Goal: Information Seeking & Learning: Find specific page/section

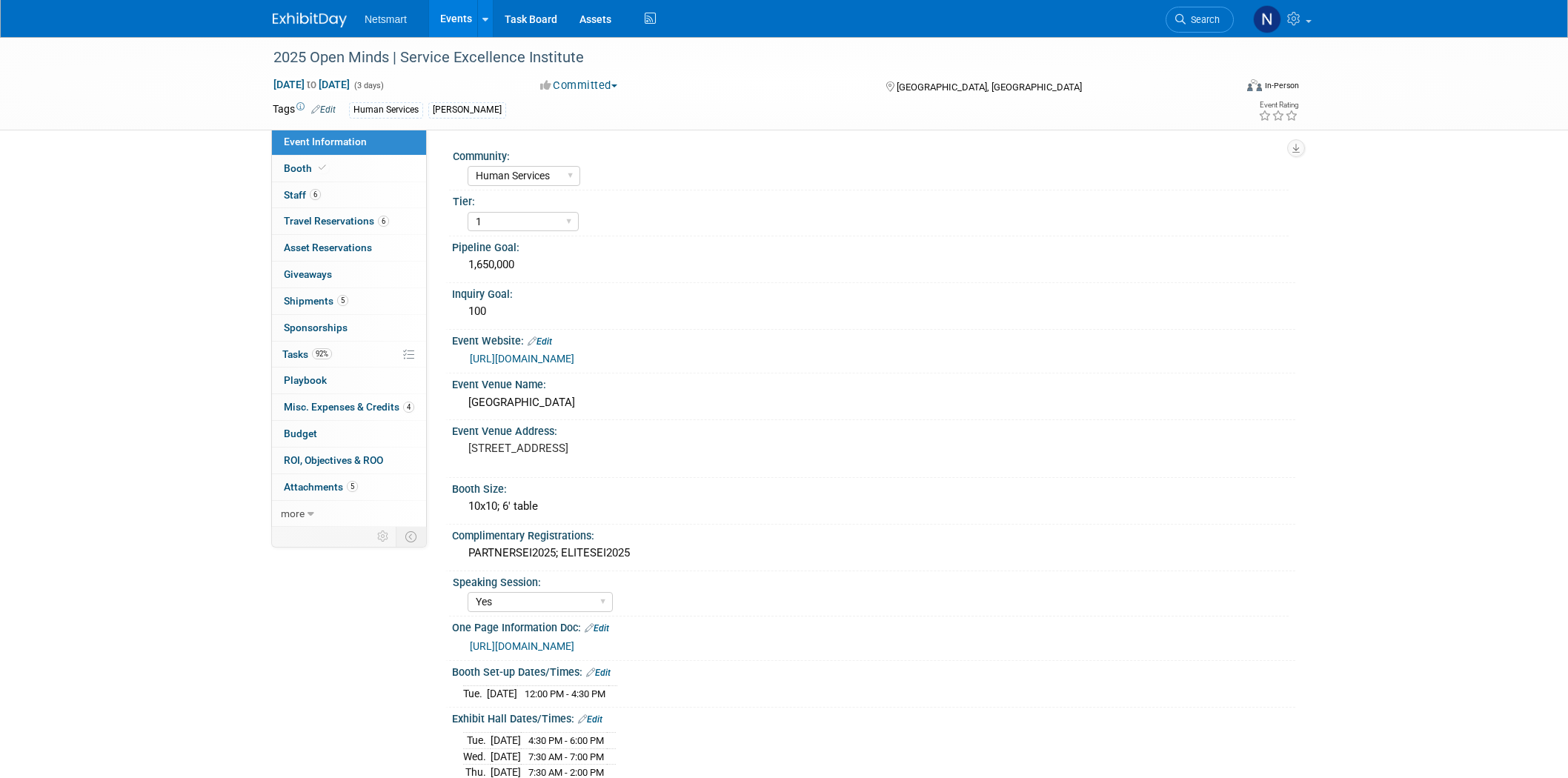
select select "Human Services"
select select "1"
select select "Yes"
click at [1206, 15] on span "Search" at bounding box center [1203, 20] width 34 height 11
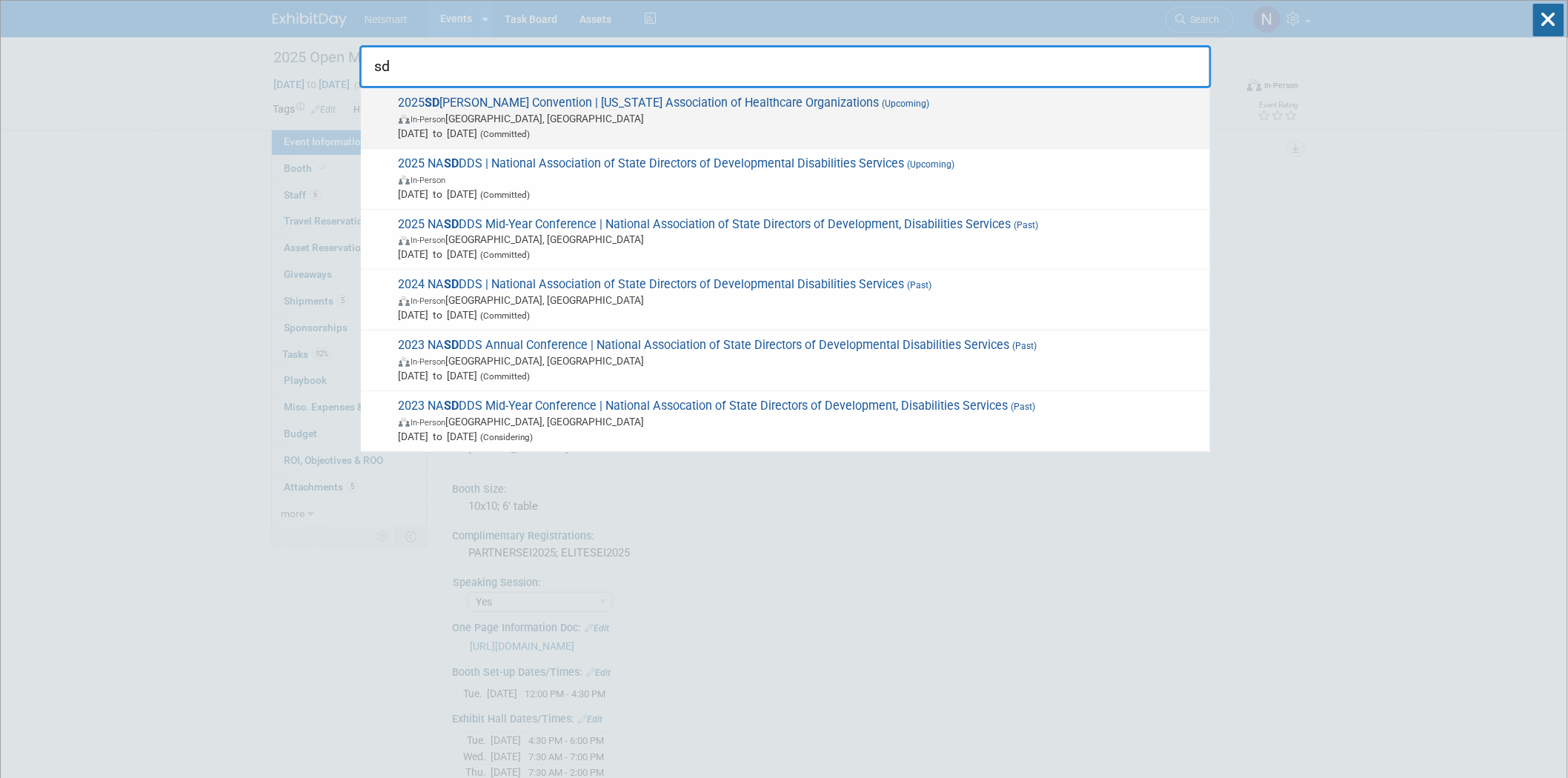
type input "sd"
click at [448, 123] on span "In-Person [GEOGRAPHIC_DATA], [GEOGRAPHIC_DATA]" at bounding box center [801, 118] width 804 height 15
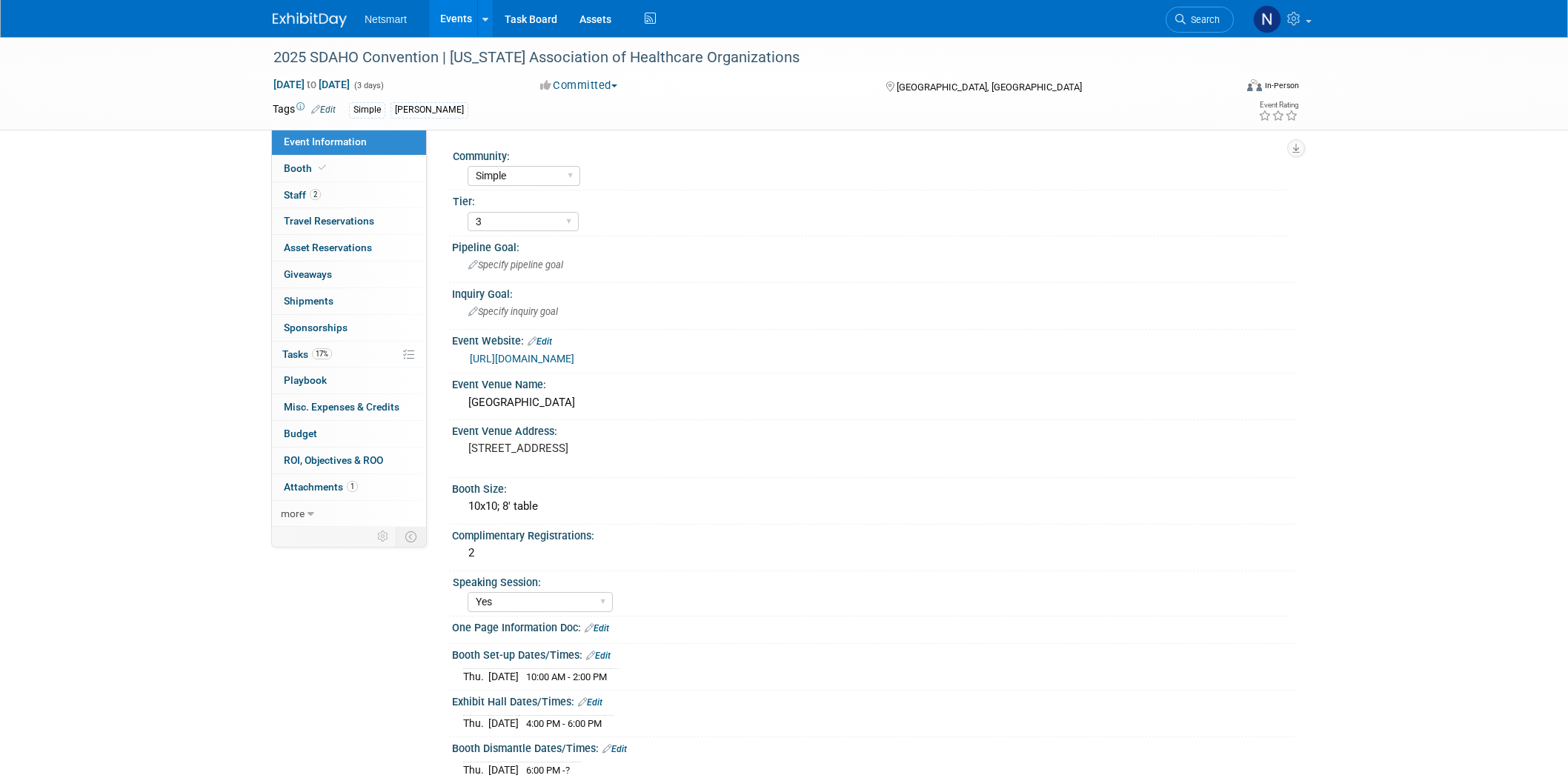
select select "Simple"
select select "3"
select select "Yes"
click at [371, 202] on link "2 Staff 2" at bounding box center [349, 195] width 154 height 26
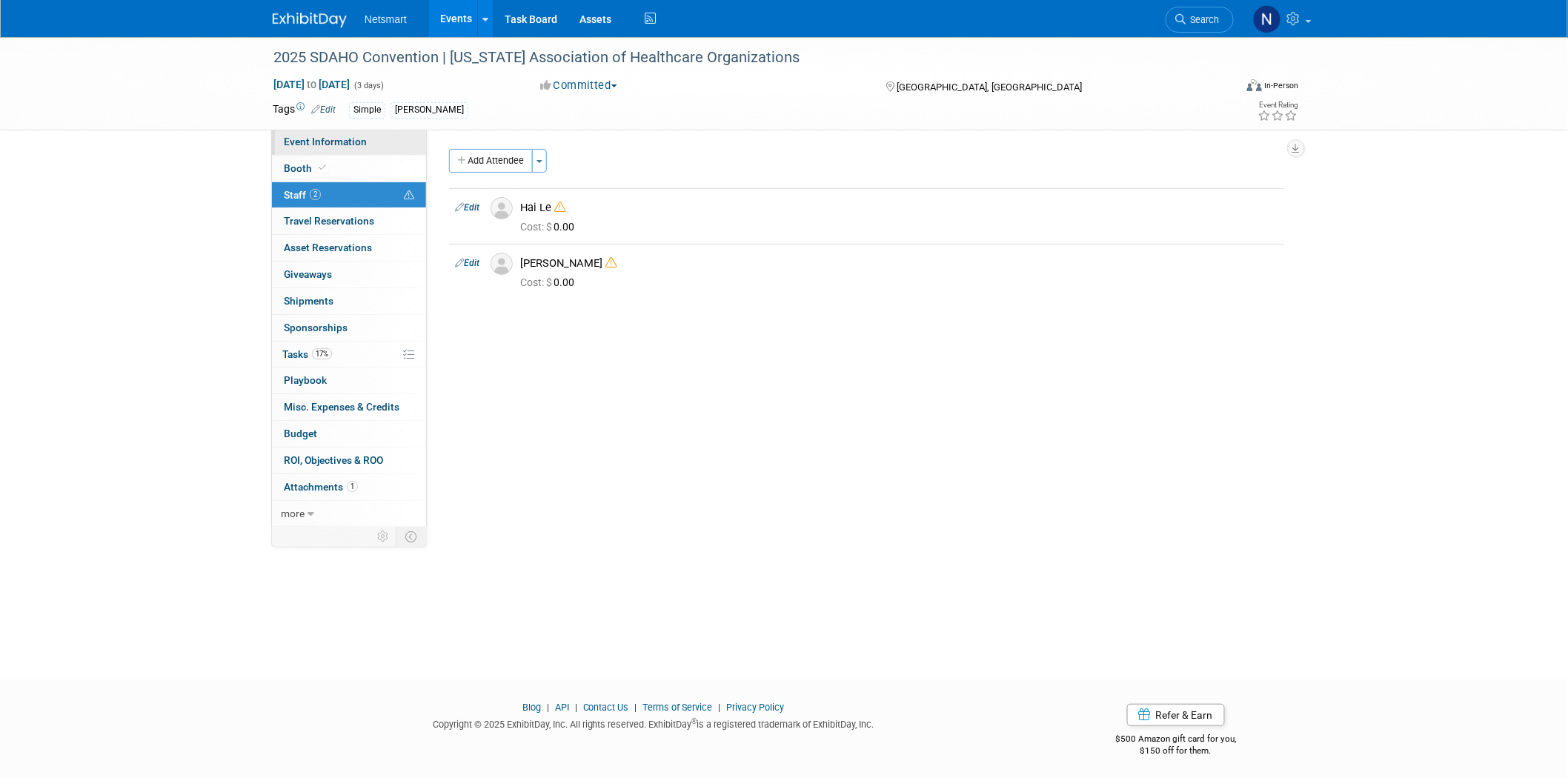
click at [343, 145] on span "Event Information" at bounding box center [325, 141] width 83 height 12
select select "Simple"
select select "3"
select select "Yes"
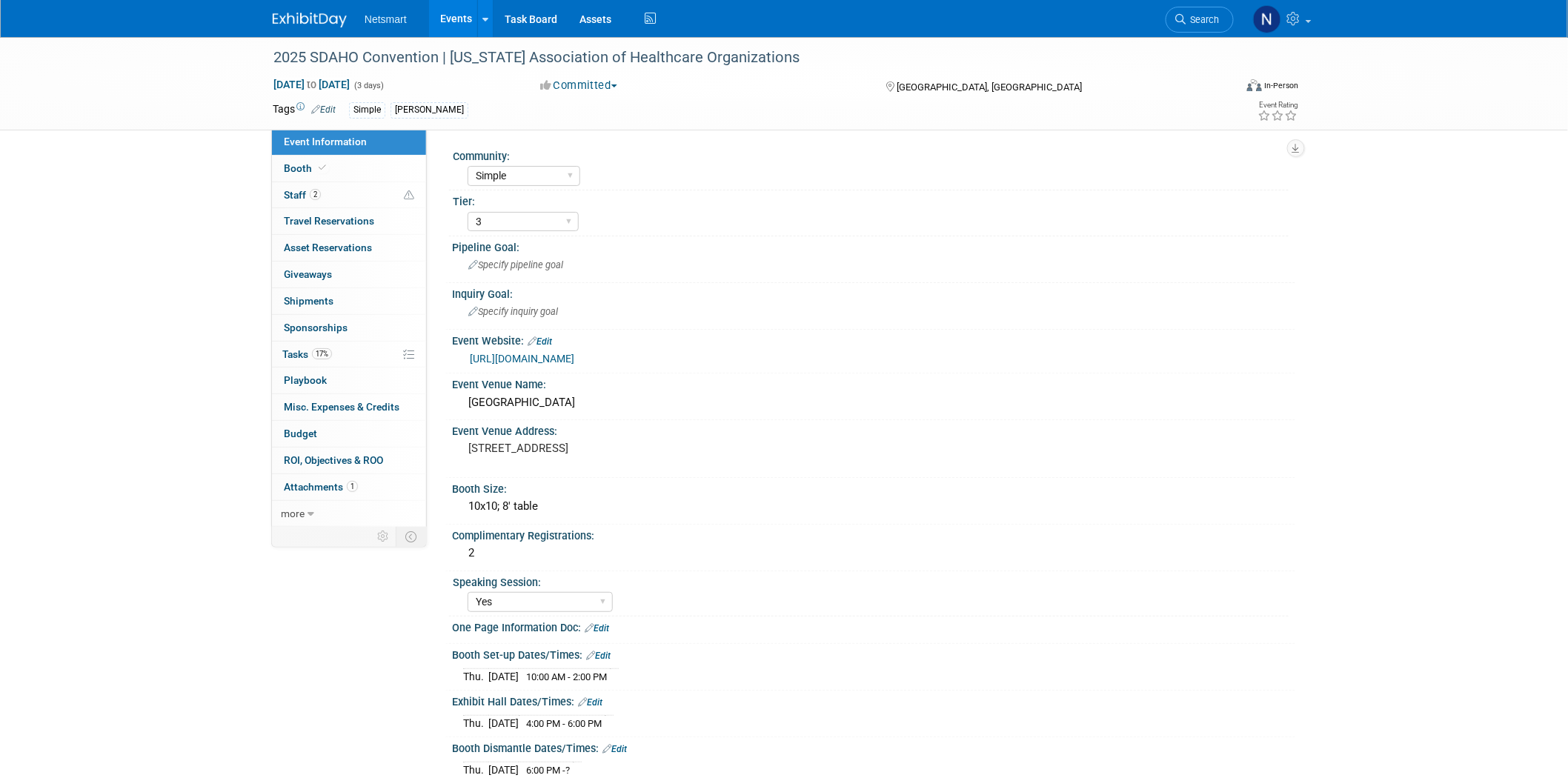
click at [515, 357] on link "https://members.sdaho.org/events/2025-annual-convention" at bounding box center [521, 358] width 105 height 12
click at [1191, 20] on span "Search" at bounding box center [1203, 20] width 34 height 11
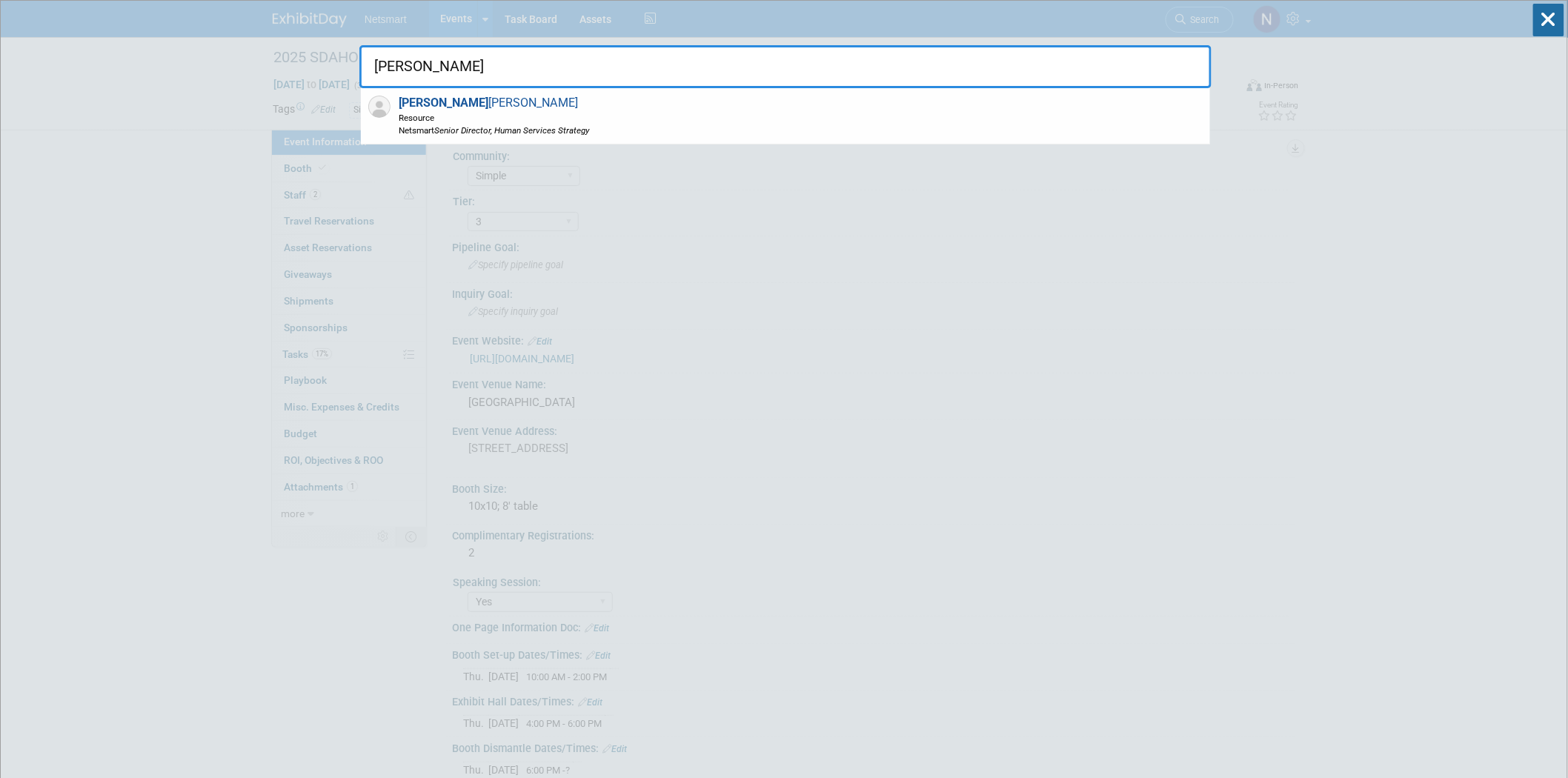
type input "tricia"
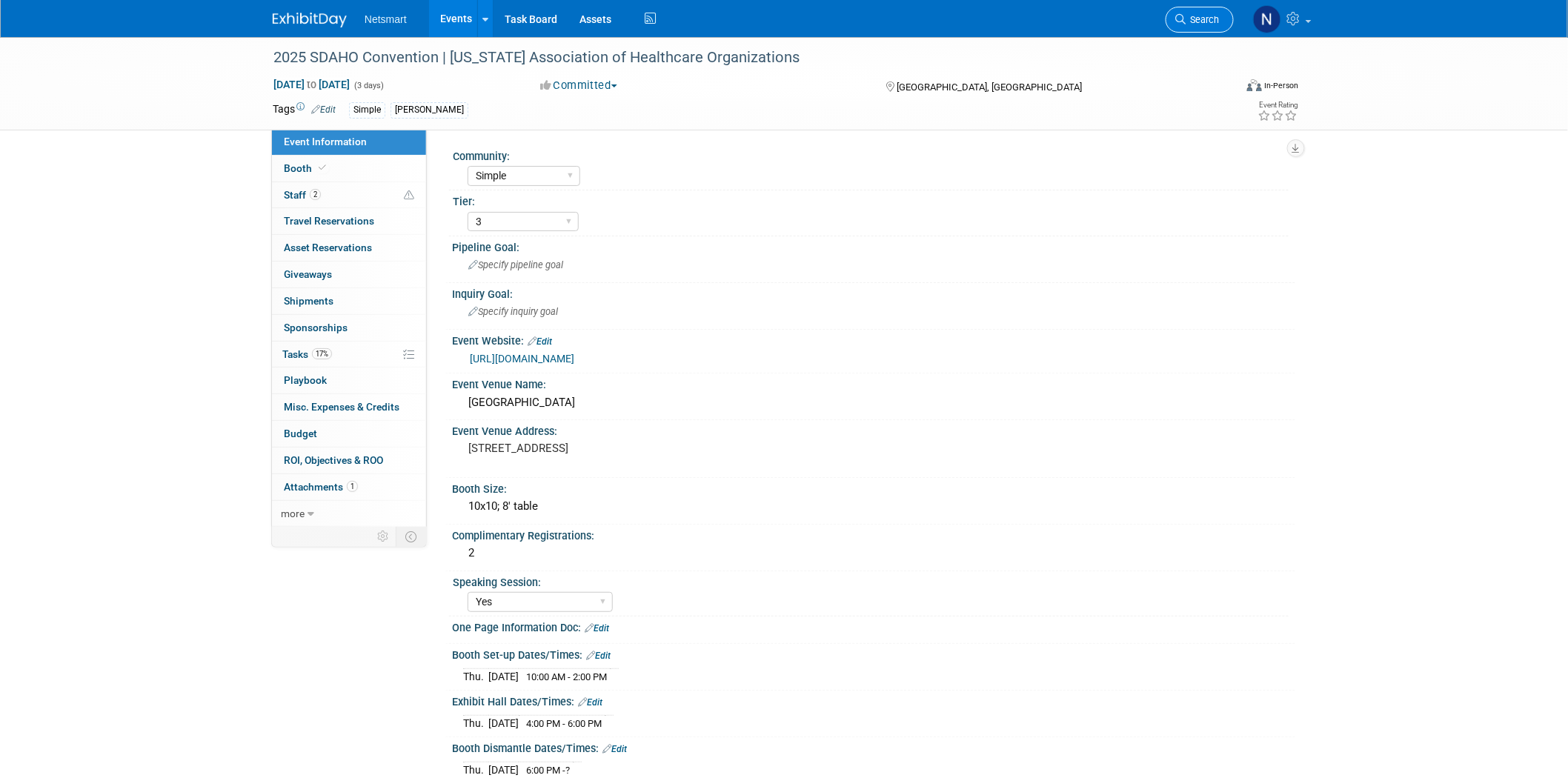
click at [1198, 9] on link "Search" at bounding box center [1199, 19] width 68 height 26
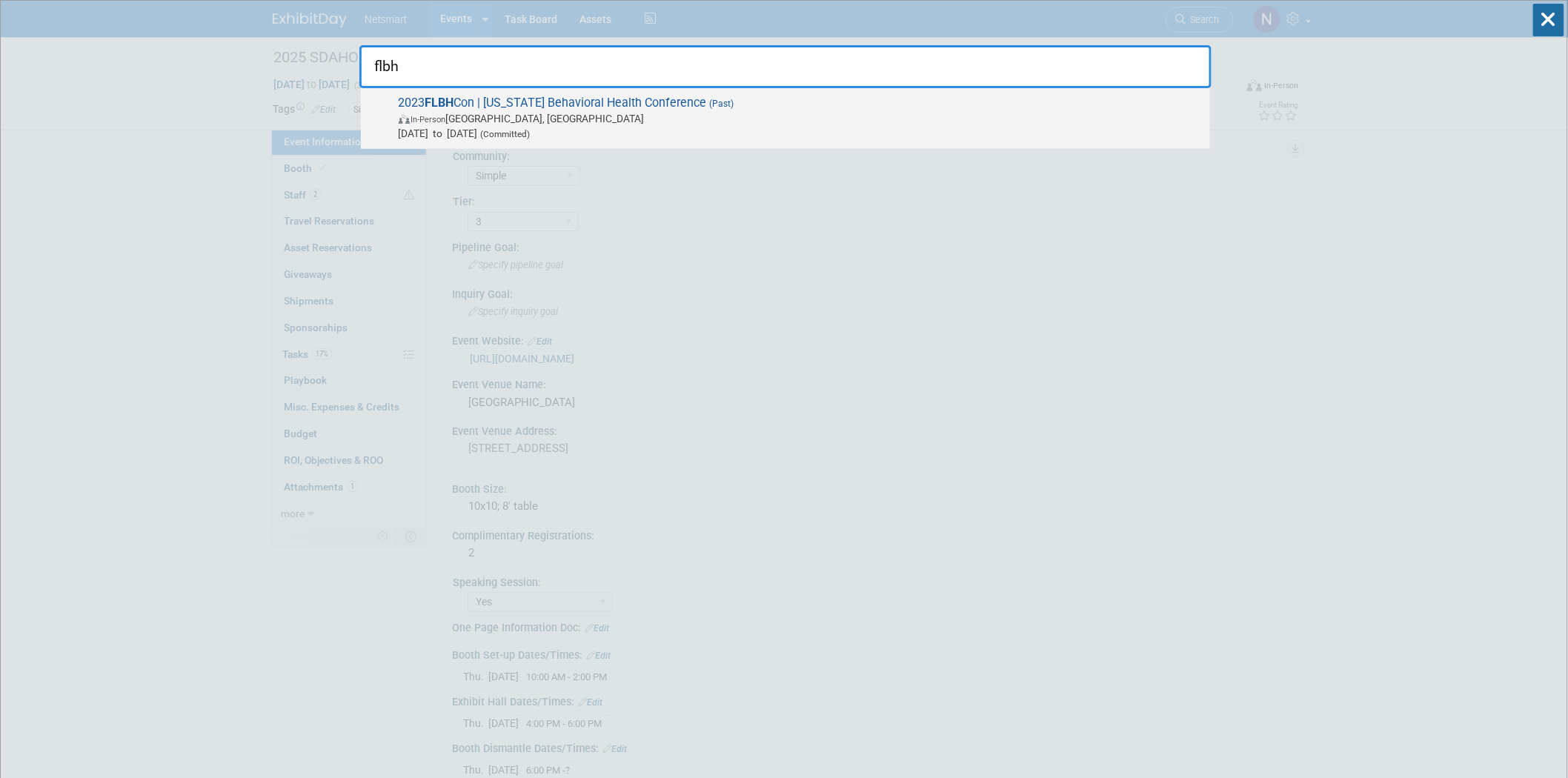
type input "flbh"
click at [522, 114] on span "In-Person Orlando, FL" at bounding box center [801, 118] width 804 height 15
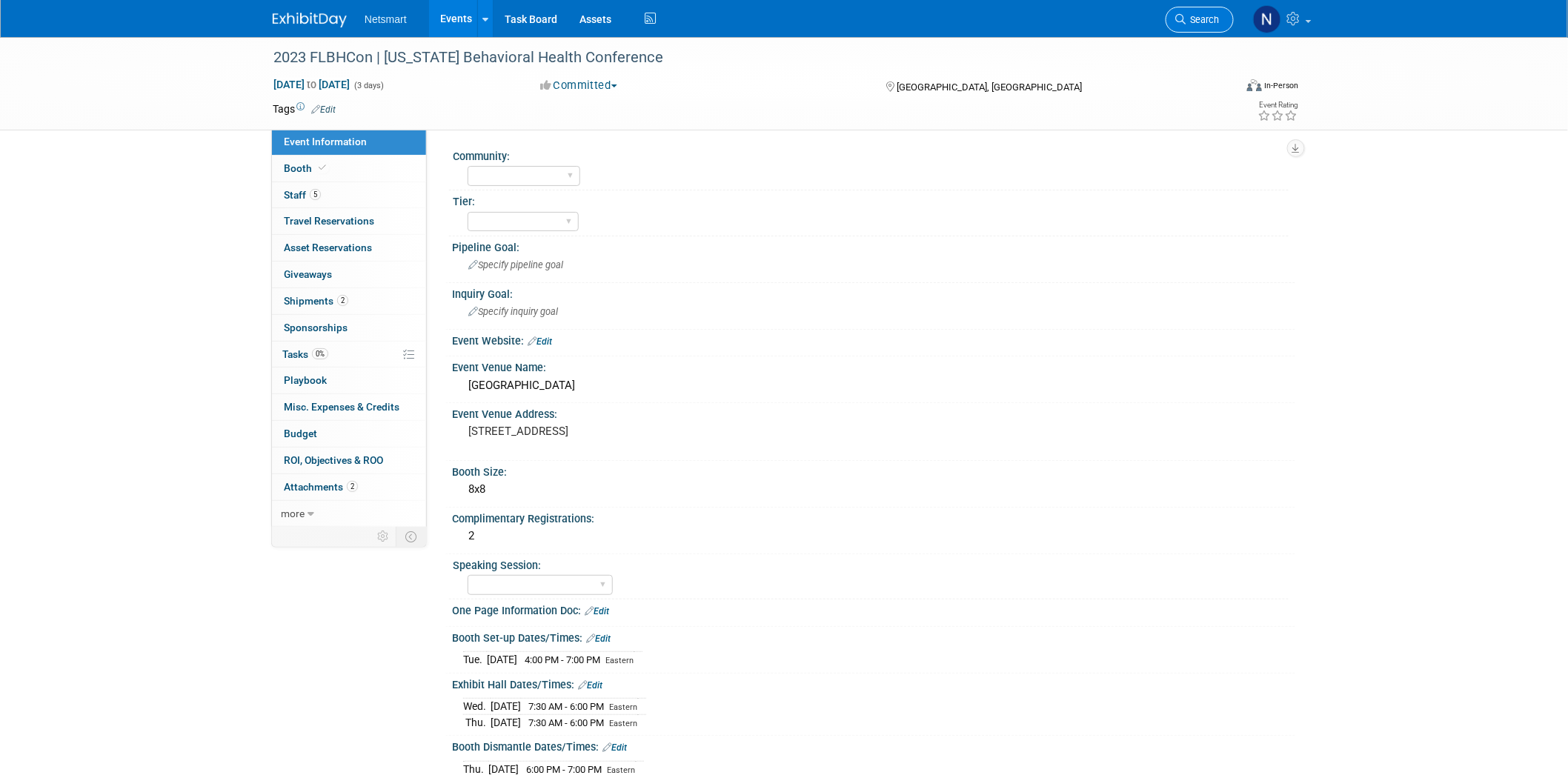
click at [1198, 23] on span "Search" at bounding box center [1203, 20] width 34 height 11
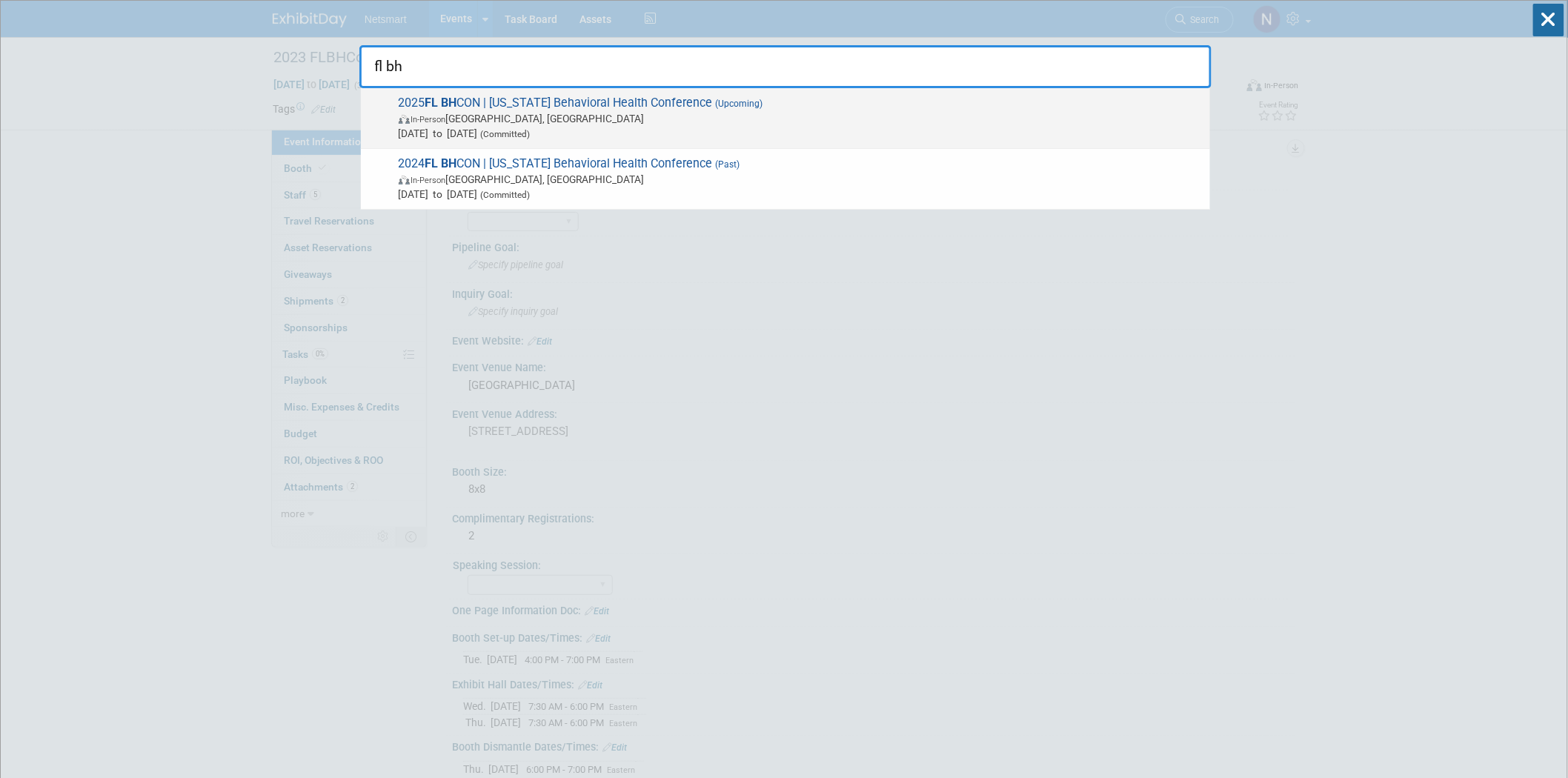
type input "fl bh"
click at [530, 119] on span "In-Person Orlando, FL" at bounding box center [801, 118] width 804 height 15
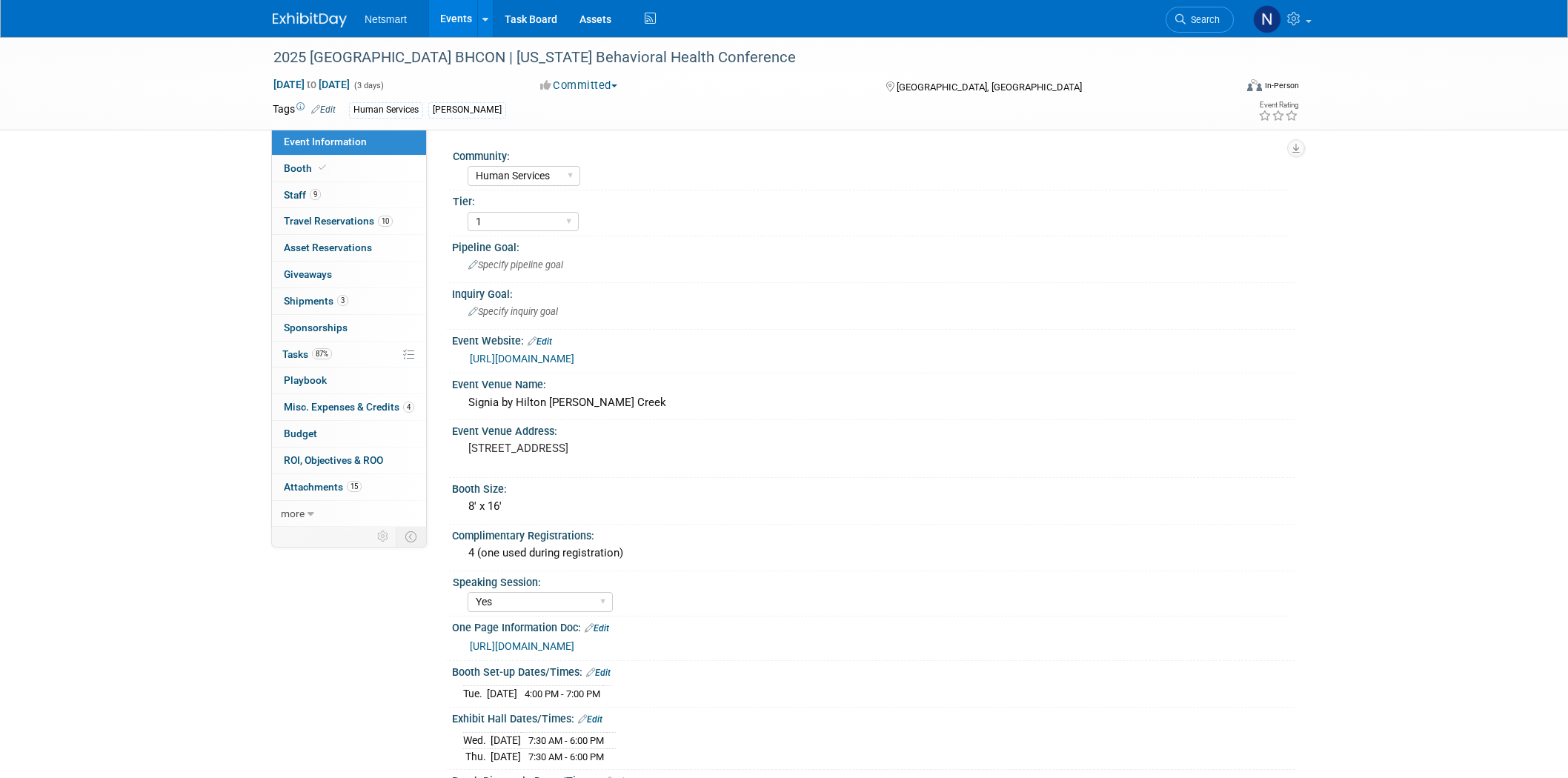
select select "Human Services"
select select "1"
select select "Yes"
click at [351, 217] on span "Travel Reservations 10" at bounding box center [338, 220] width 109 height 12
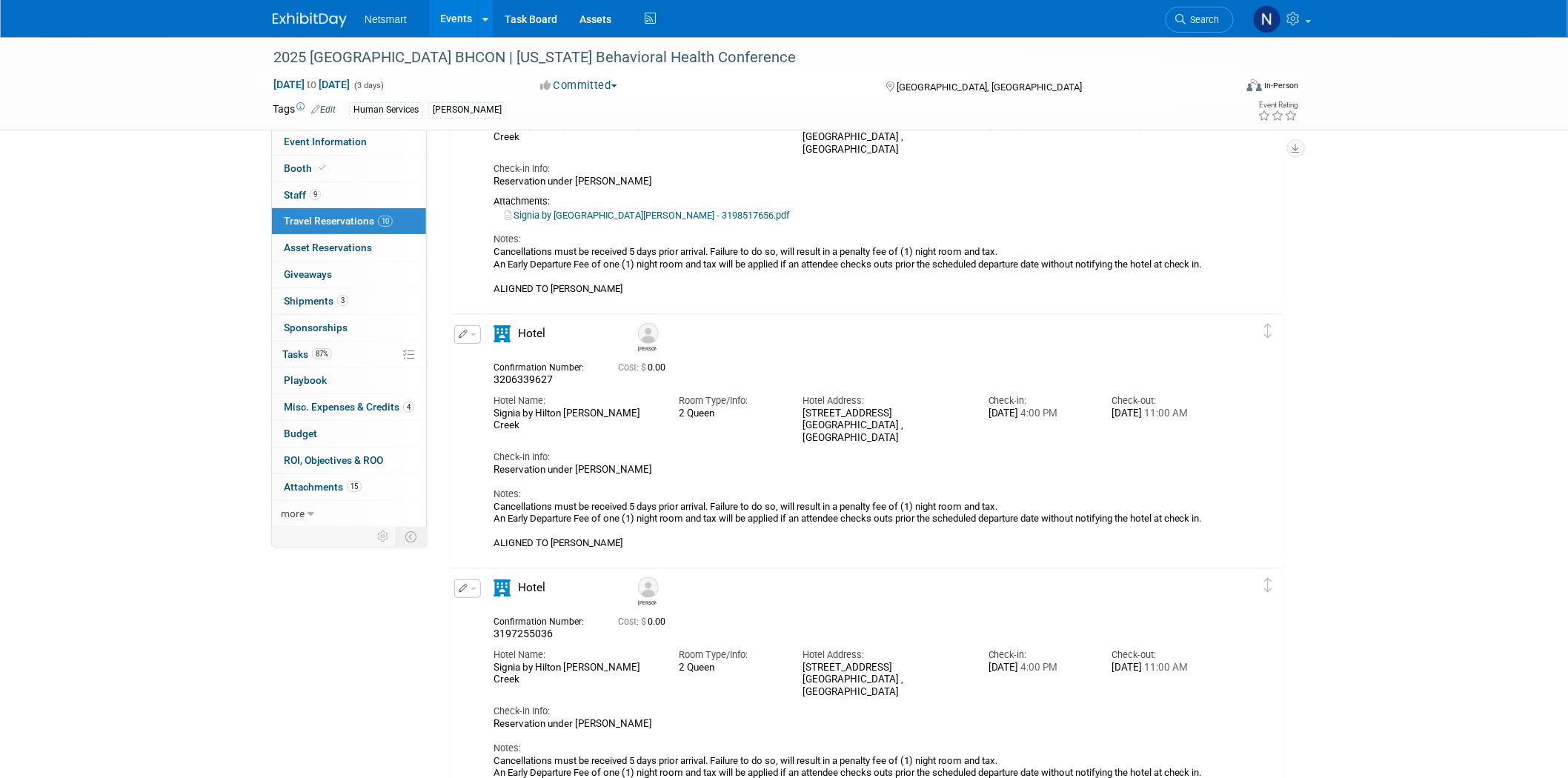
scroll to position [165, 0]
click at [460, 332] on icon "button" at bounding box center [463, 335] width 10 height 9
click at [513, 359] on button "Edit Reservation" at bounding box center [518, 362] width 125 height 21
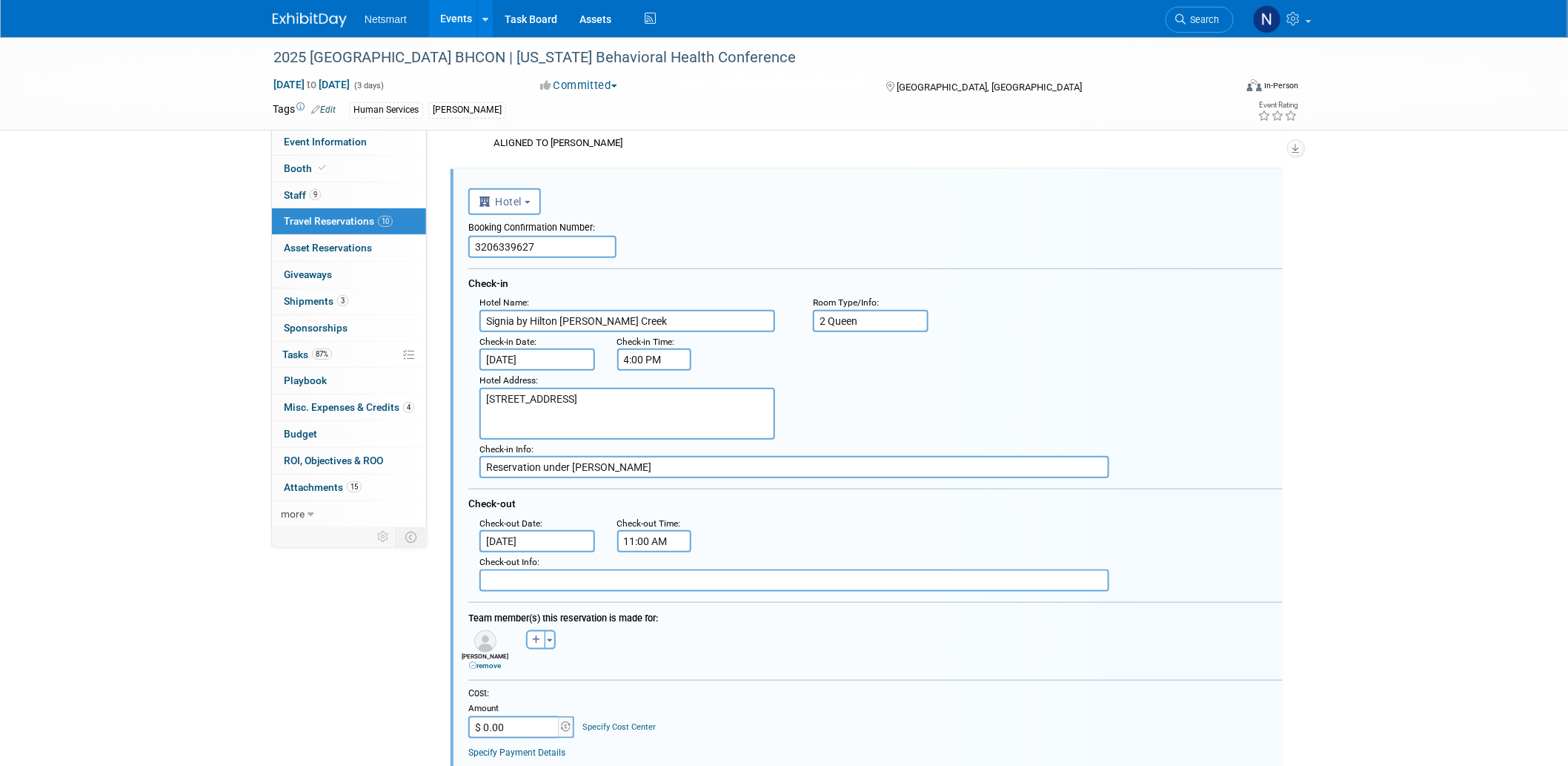
scroll to position [0, 0]
click at [532, 530] on input "Aug 21, 2025" at bounding box center [537, 540] width 115 height 22
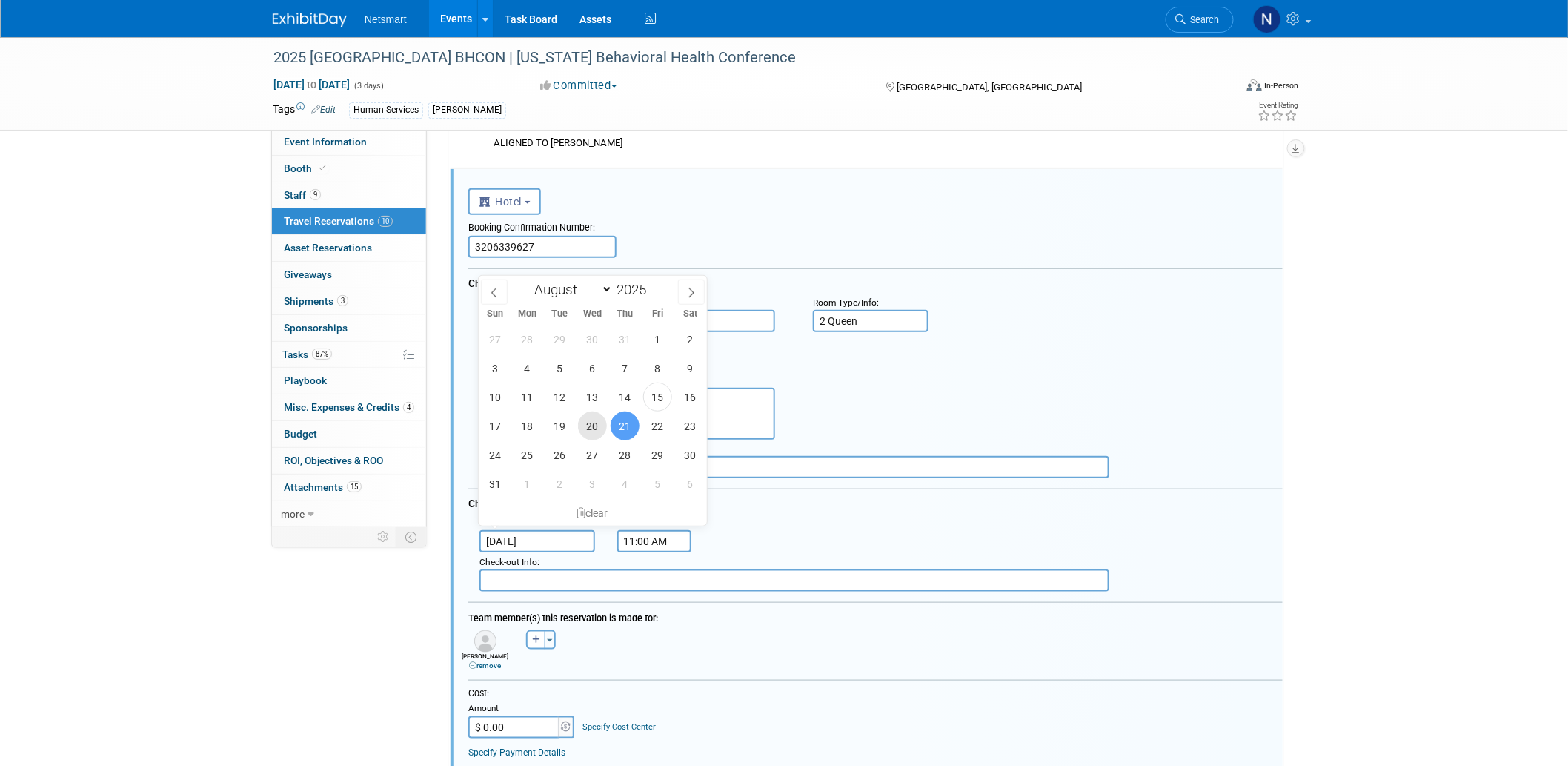
click at [595, 434] on span "20" at bounding box center [592, 426] width 29 height 29
type input "Aug 20, 2025"
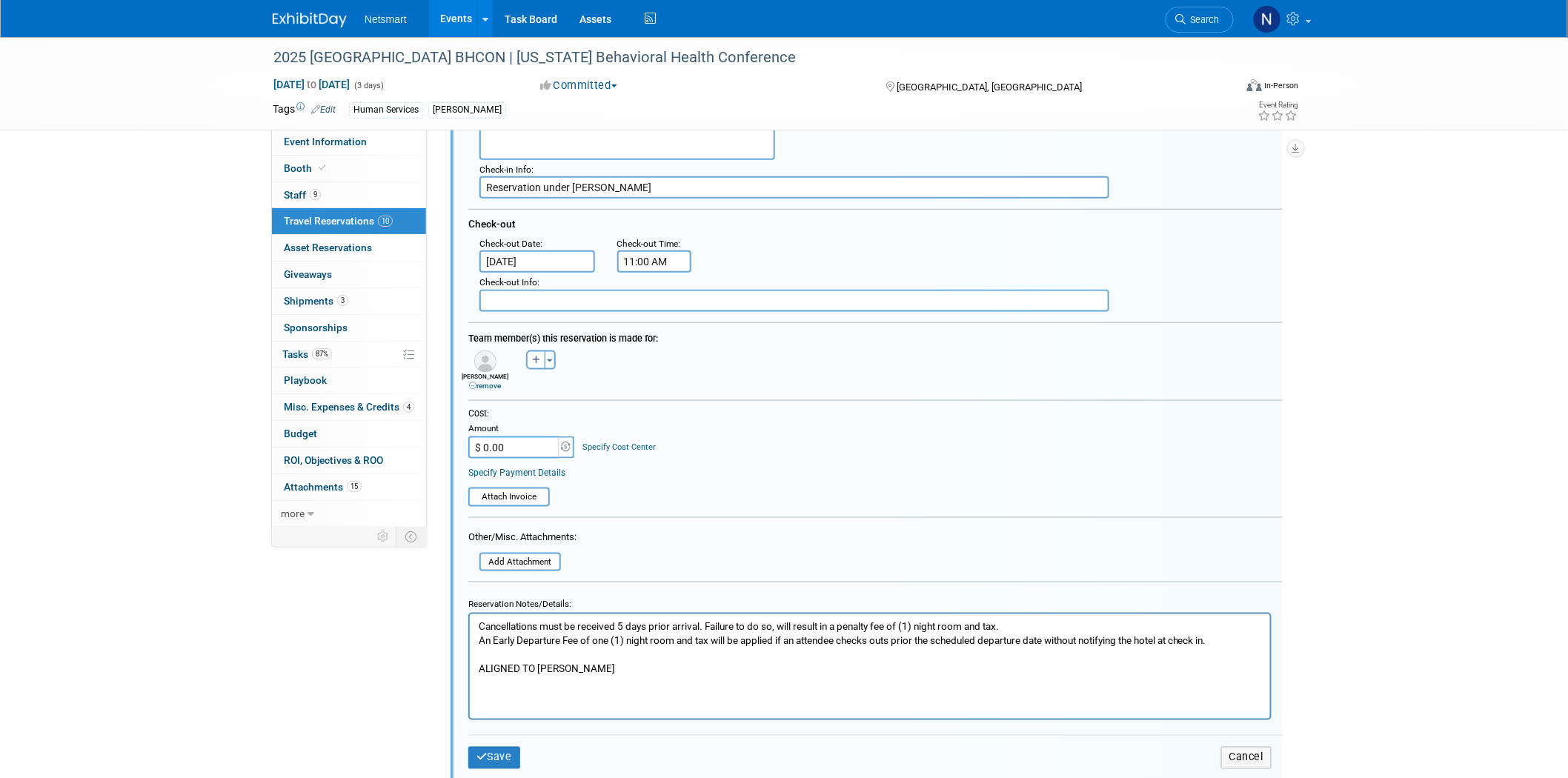
scroll to position [641, 0]
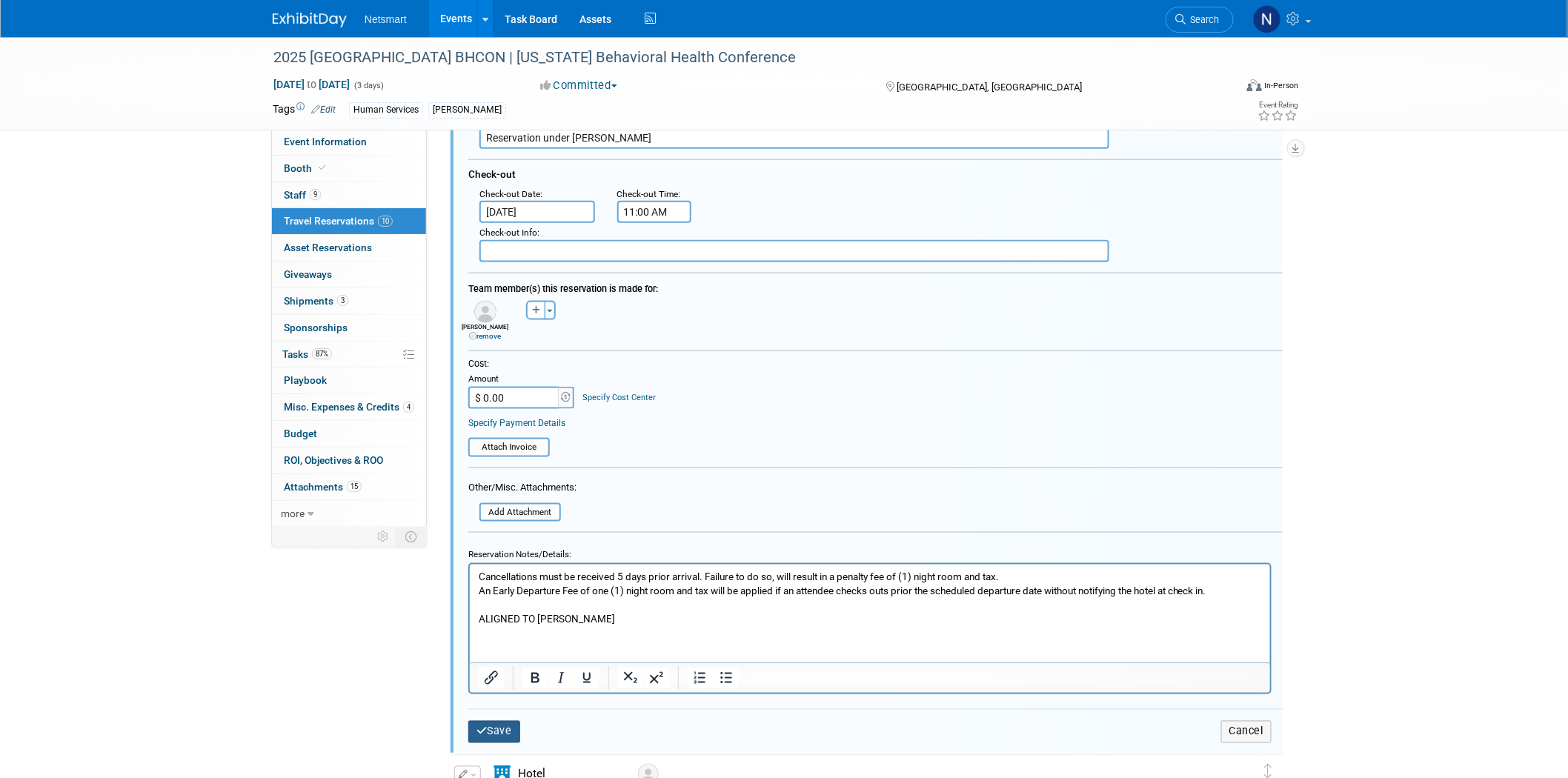
click at [495, 721] on button "Save" at bounding box center [495, 731] width 52 height 21
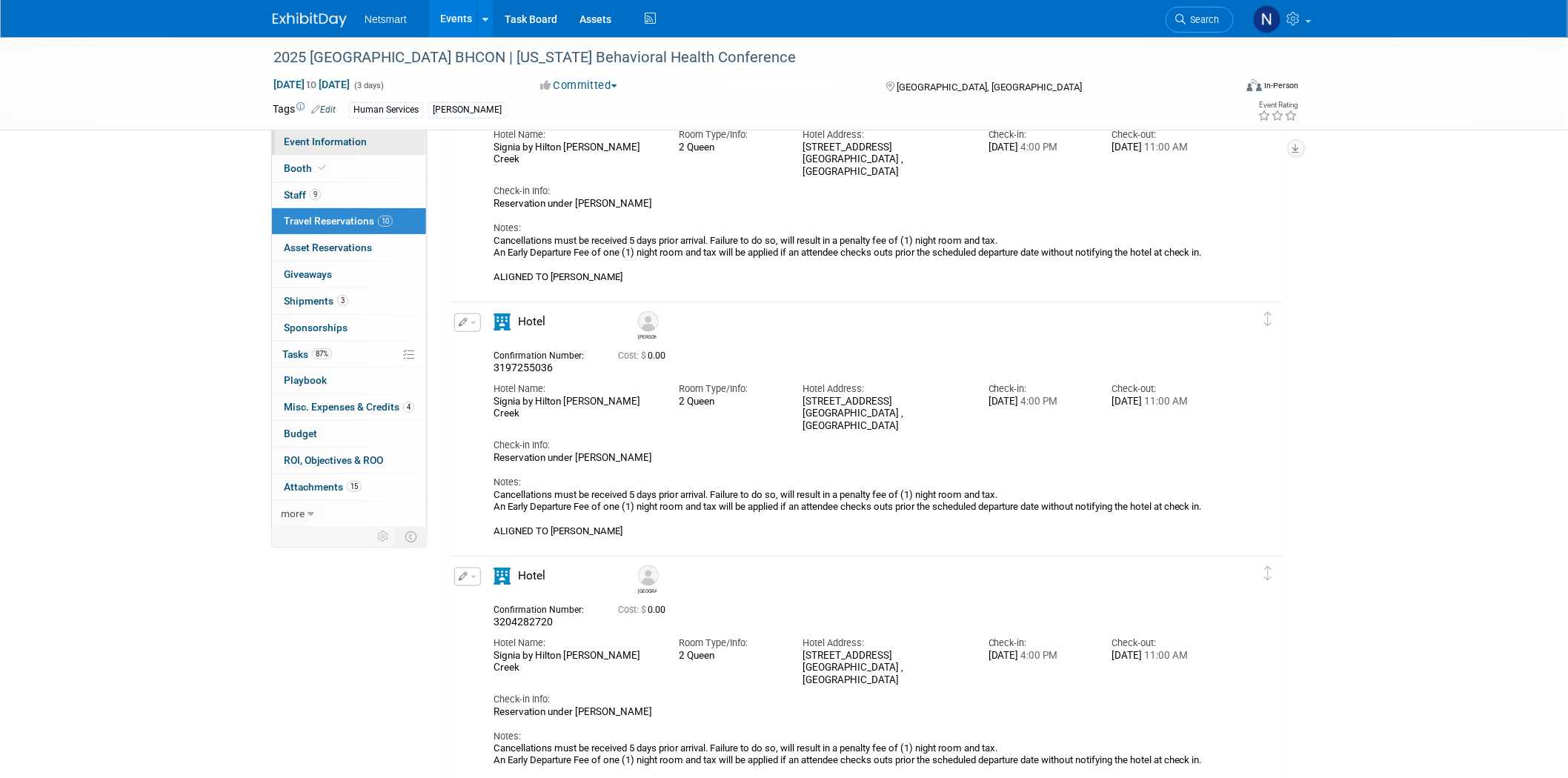
click at [335, 142] on span "Event Information" at bounding box center [325, 141] width 83 height 12
select select "Human Services"
select select "1"
select select "Yes"
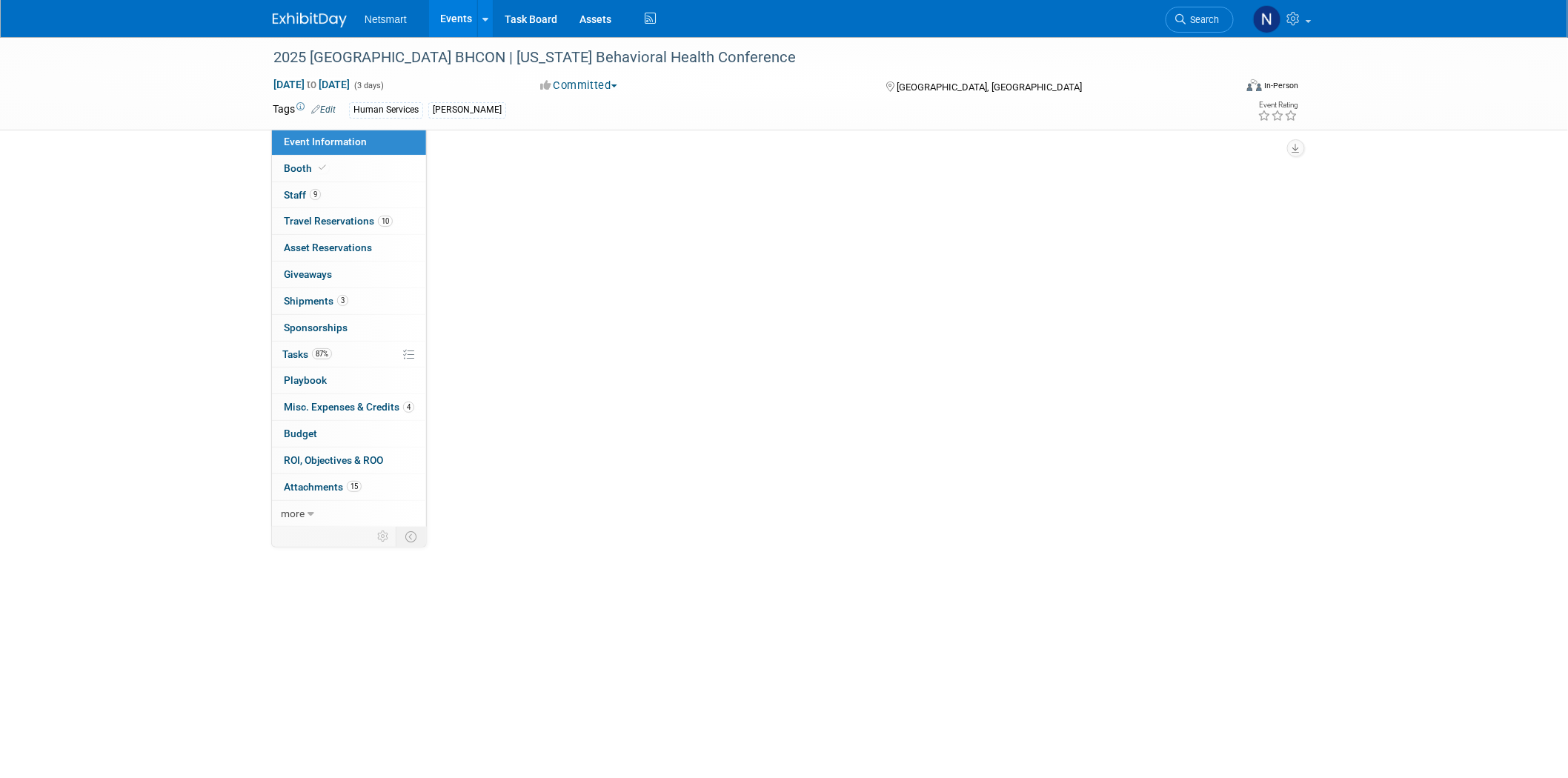
scroll to position [312, 0]
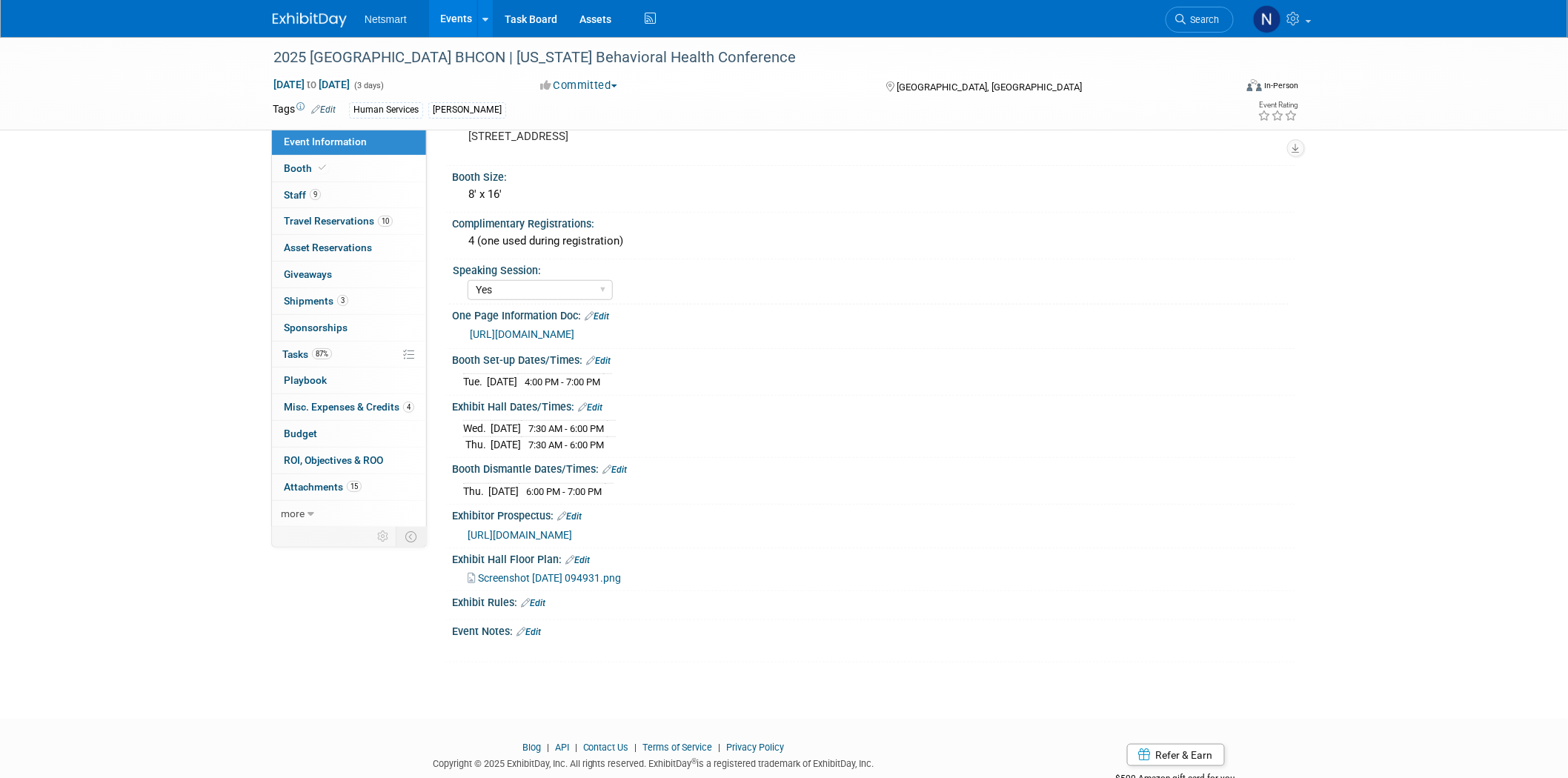
click at [574, 328] on link "https://ntst.sharepoint.com/:p:/s/HSTradeshowsEvents/EYdzmsVtd6BFub7ccZgXPO8BZA…" at bounding box center [521, 334] width 105 height 12
click at [164, 371] on div "2025 FL BHCON | Florida Behavioral Health Conference Aug 20, 2025 to Aug 22, 20…" at bounding box center [784, 208] width 1568 height 967
click at [1208, 20] on span "Search" at bounding box center [1203, 20] width 34 height 11
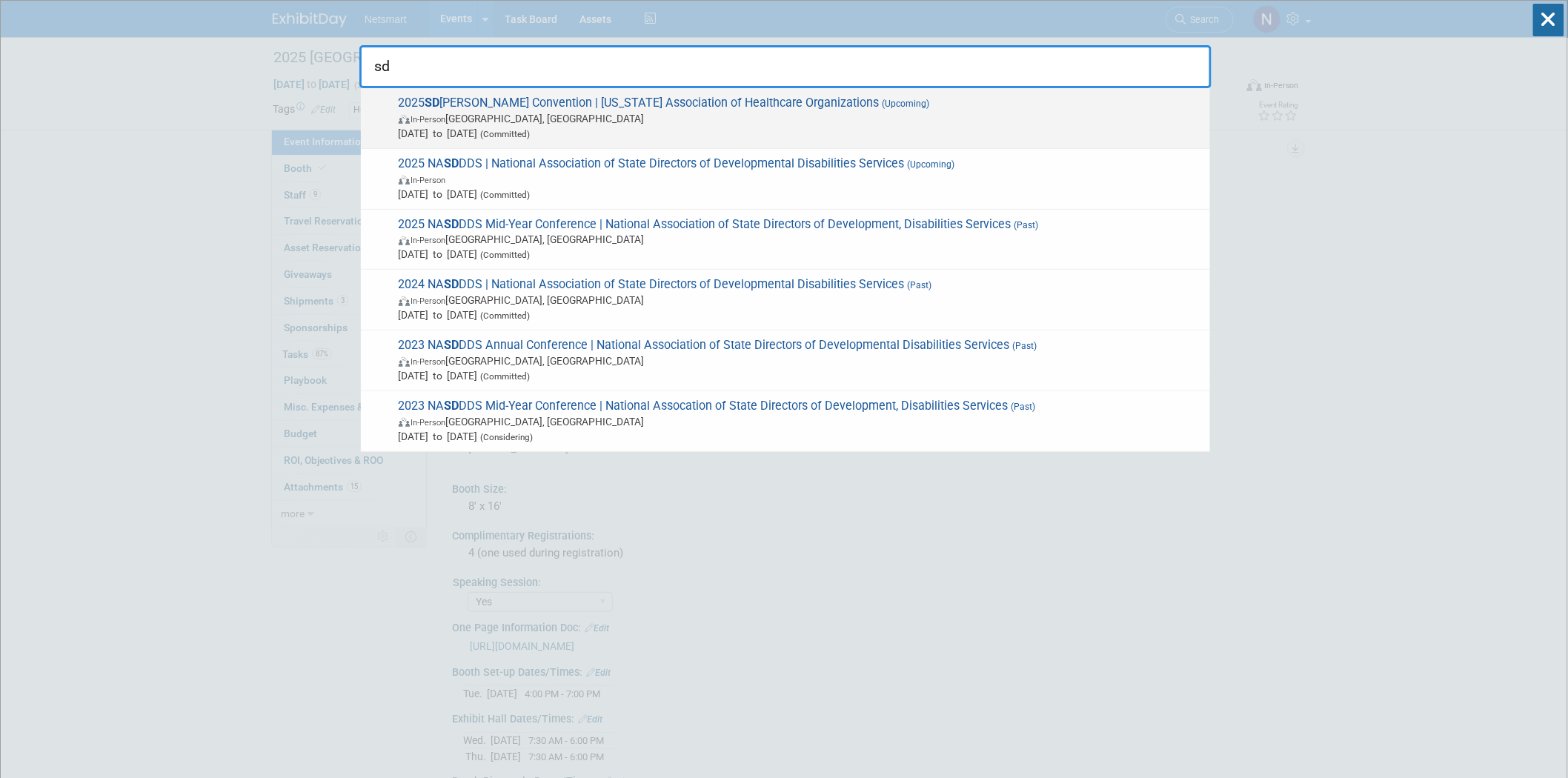
type input "sd"
click at [534, 114] on span "In-Person Sioux Falls, SD" at bounding box center [801, 118] width 804 height 15
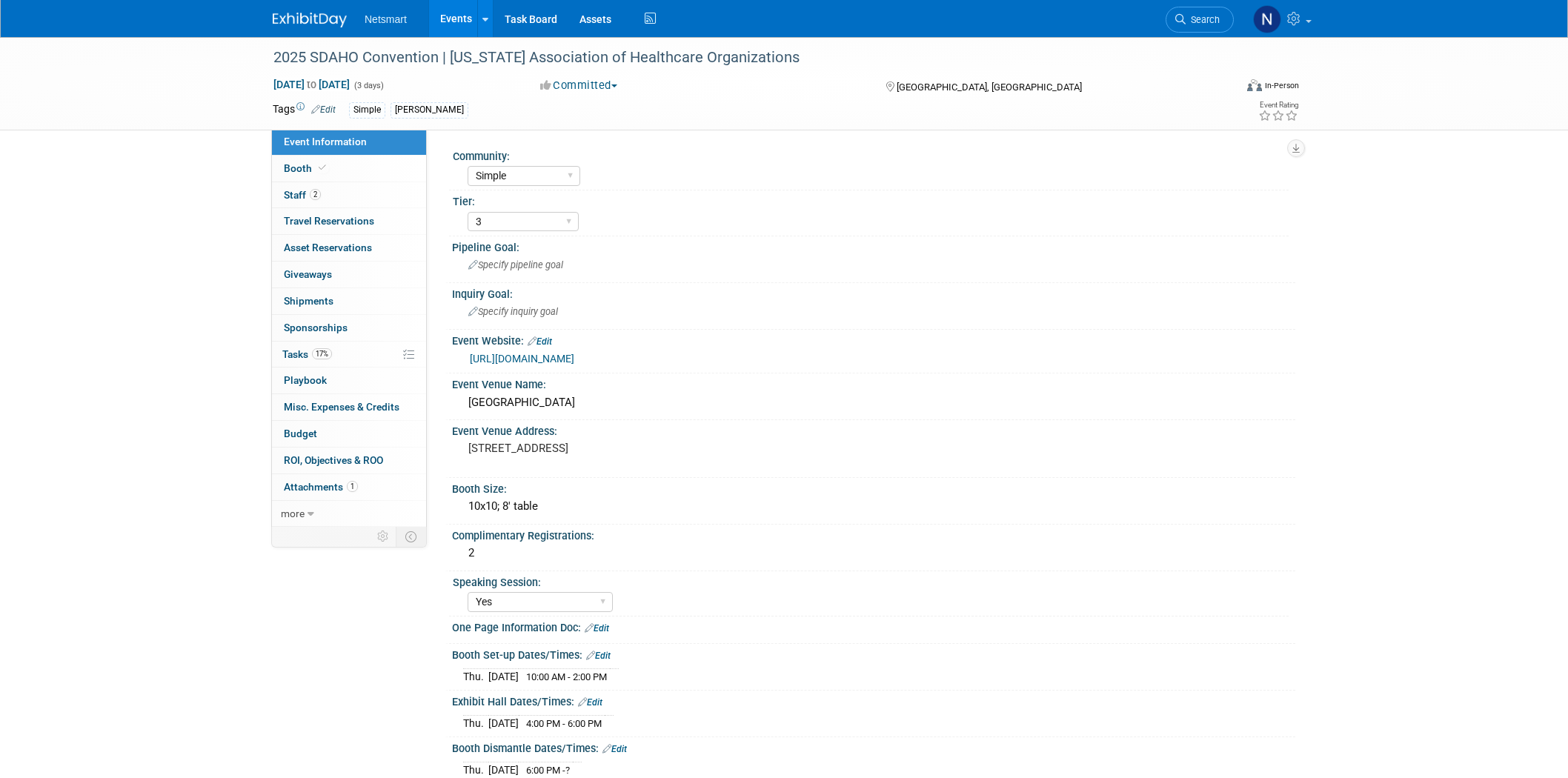
select select "Simple"
select select "3"
select select "Yes"
click at [356, 196] on link "2 Staff 2" at bounding box center [349, 195] width 154 height 26
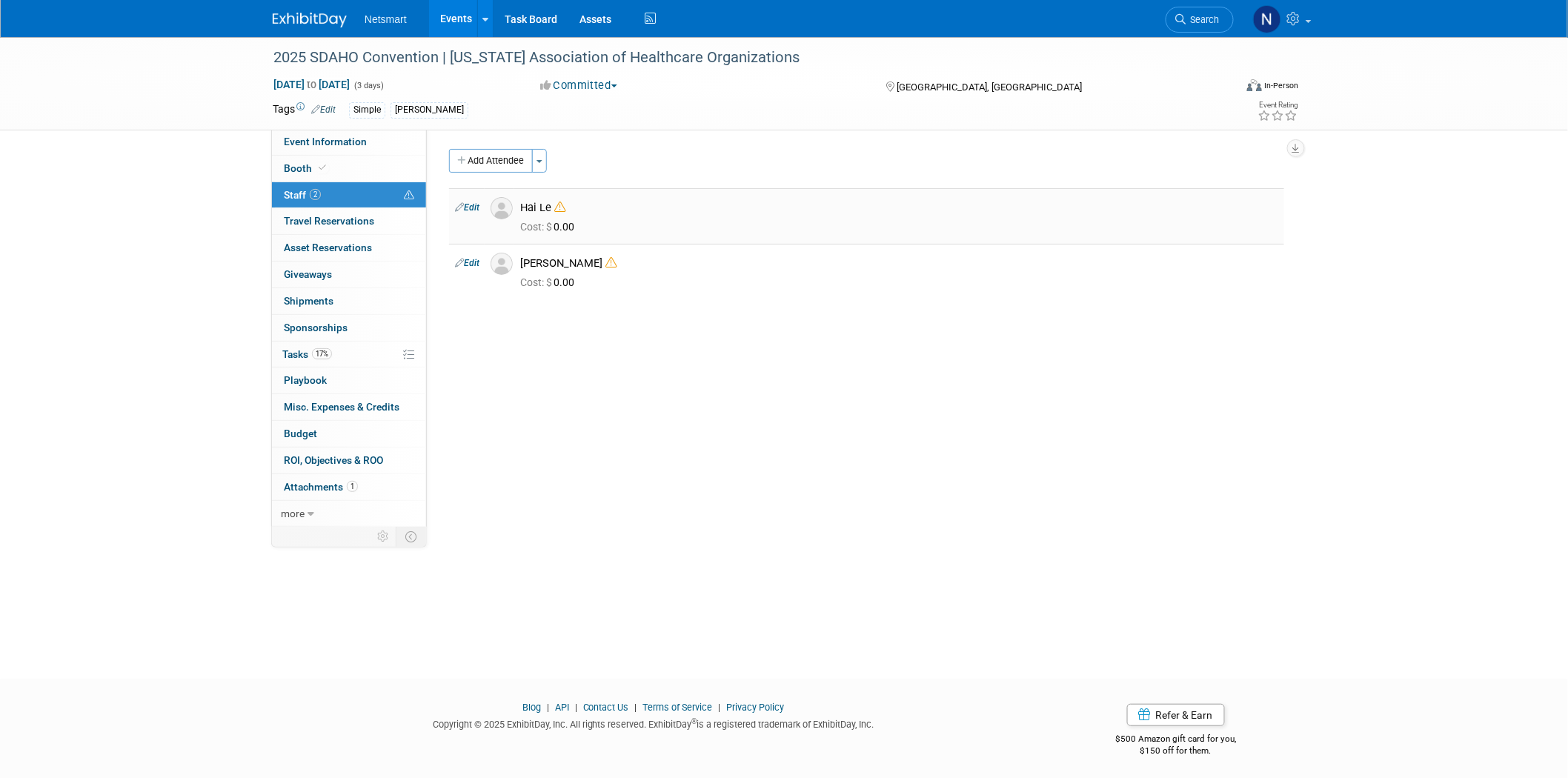
click at [565, 209] on icon at bounding box center [560, 207] width 11 height 11
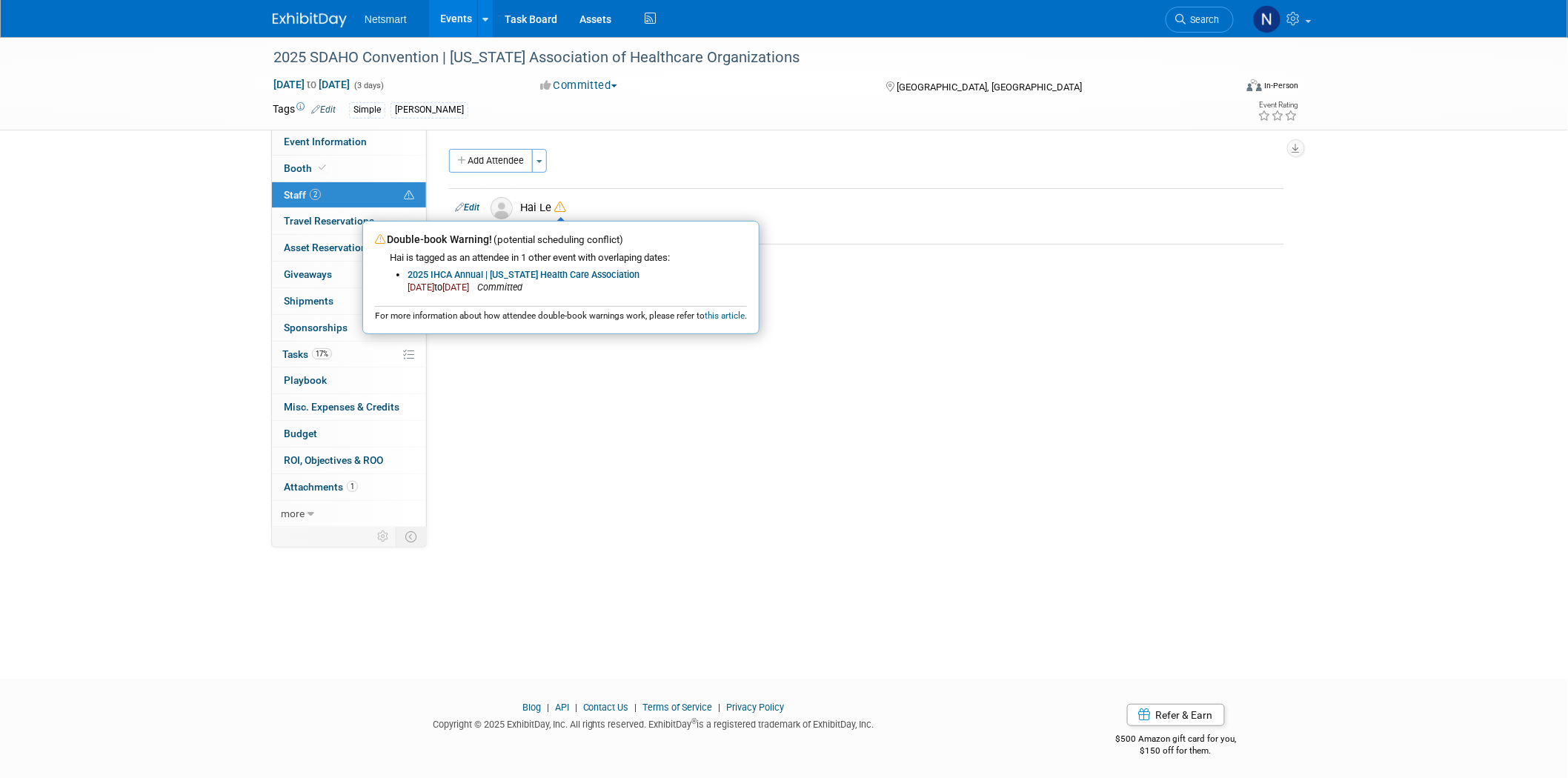
click at [631, 482] on div "Community: Human Services Post Acute Public Sector CareDimensions Specialty Pra…" at bounding box center [860, 328] width 869 height 400
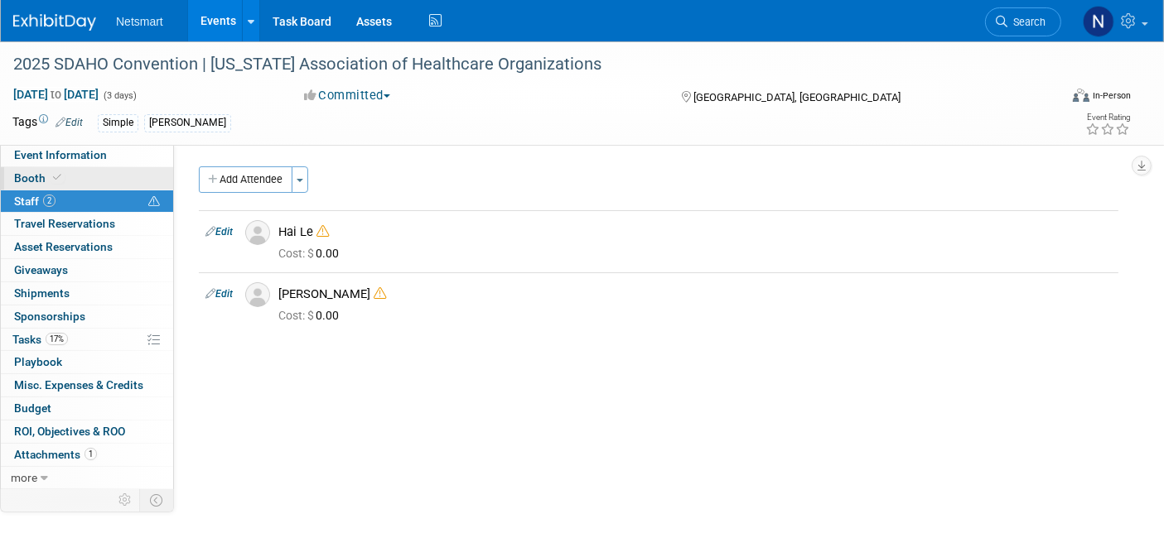
click at [89, 176] on link "Booth" at bounding box center [87, 178] width 172 height 22
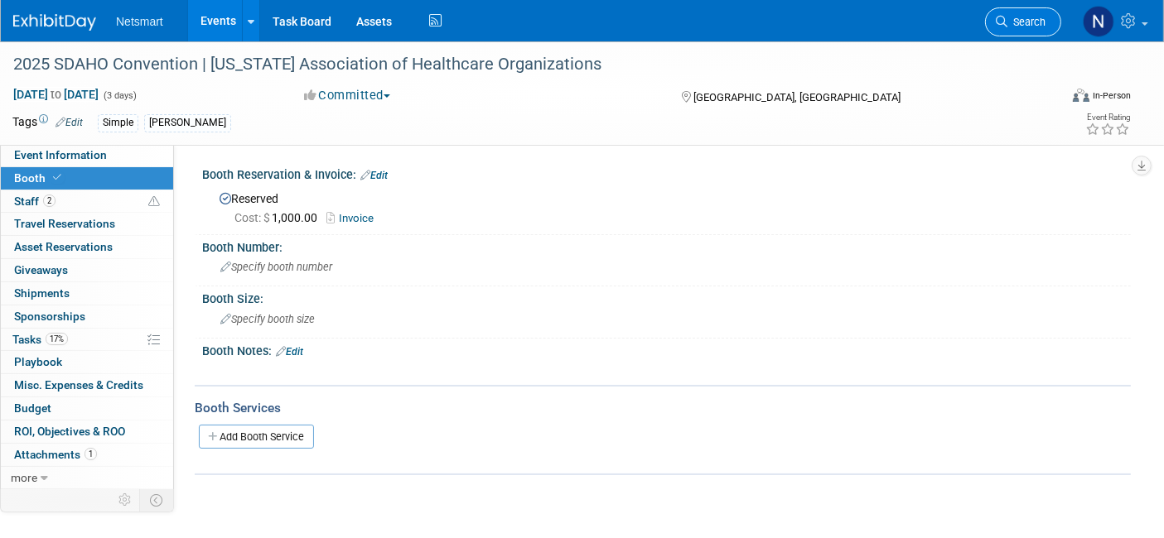
click at [1017, 22] on span "Search" at bounding box center [1026, 22] width 38 height 12
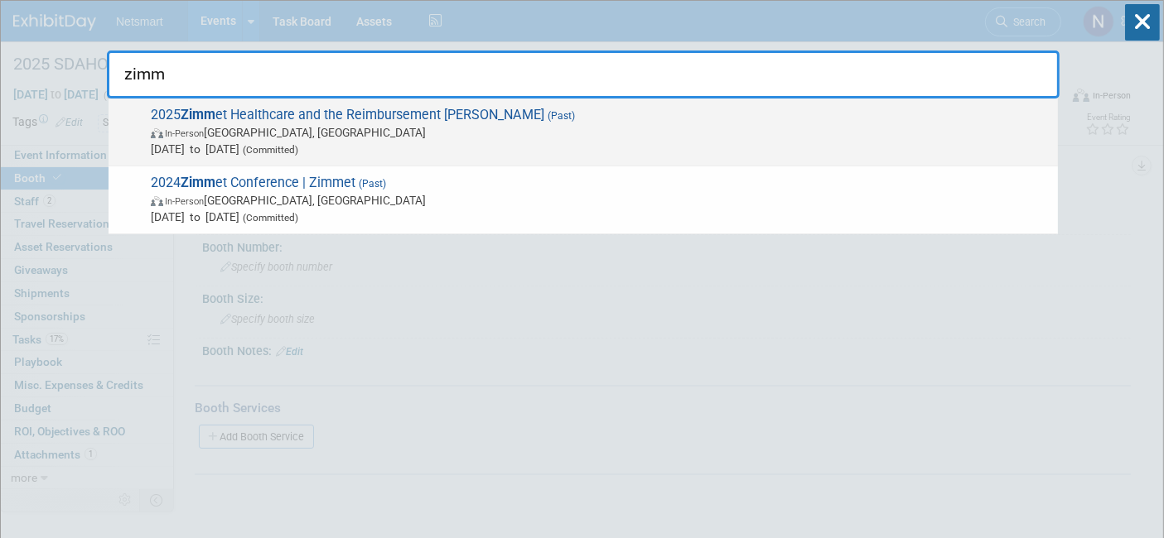
type input "zimm"
click at [298, 144] on span "(Committed)" at bounding box center [268, 150] width 59 height 12
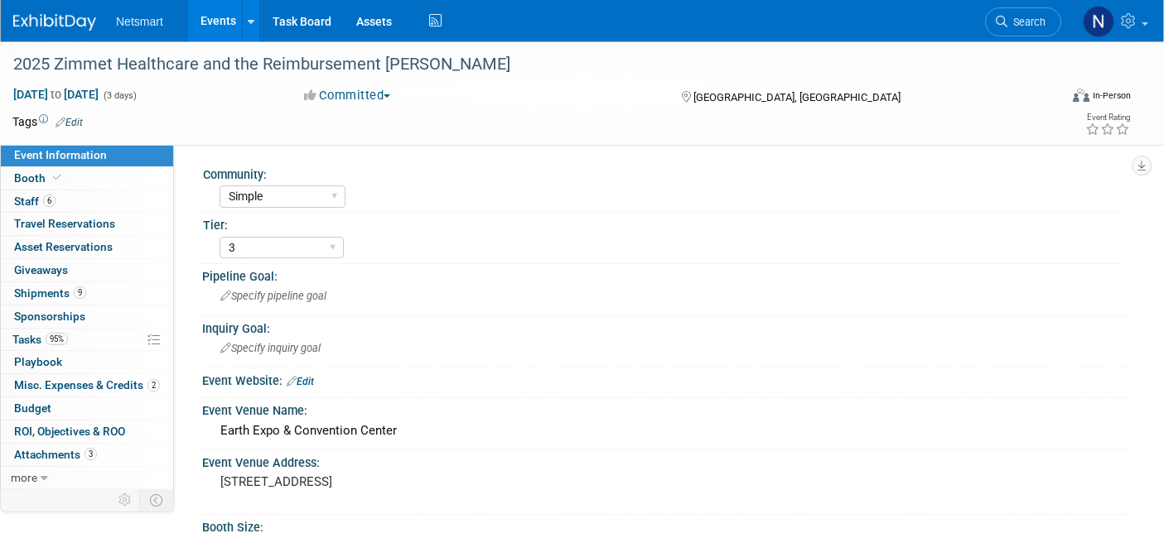
select select "Simple"
select select "3"
select select "No"
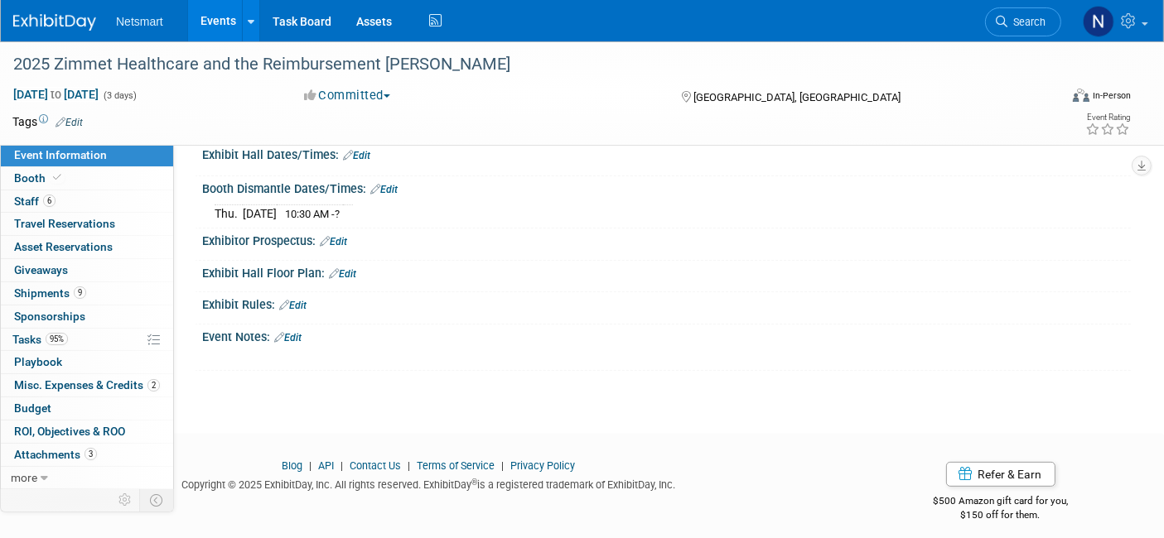
click at [297, 344] on div "X" at bounding box center [664, 348] width 908 height 8
click at [296, 332] on link "Edit" at bounding box center [287, 338] width 27 height 12
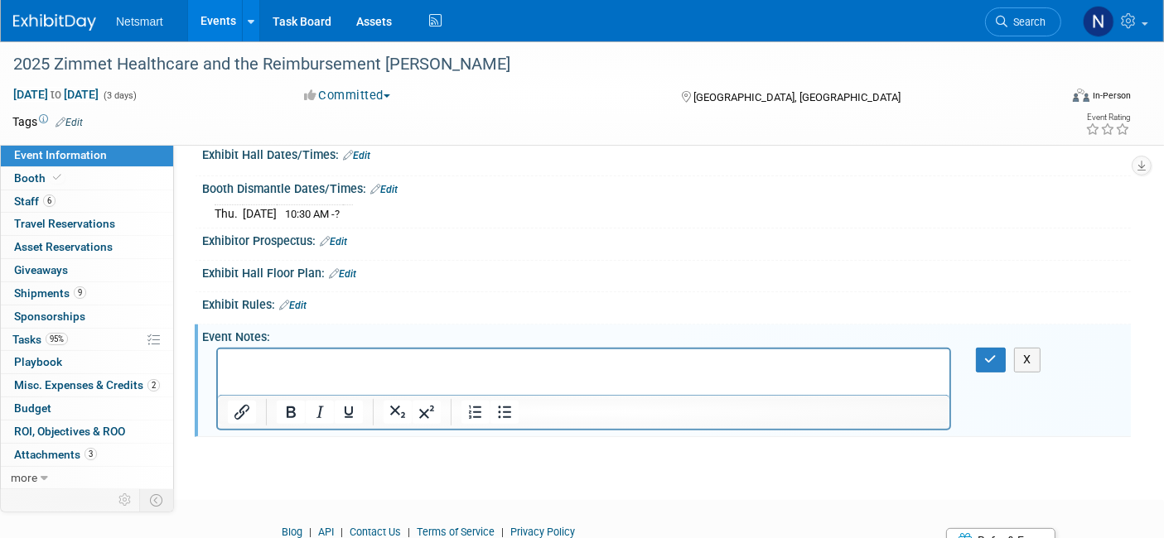
click at [273, 371] on p "Rich Text Area. Press ALT-0 for help." at bounding box center [583, 364] width 712 height 17
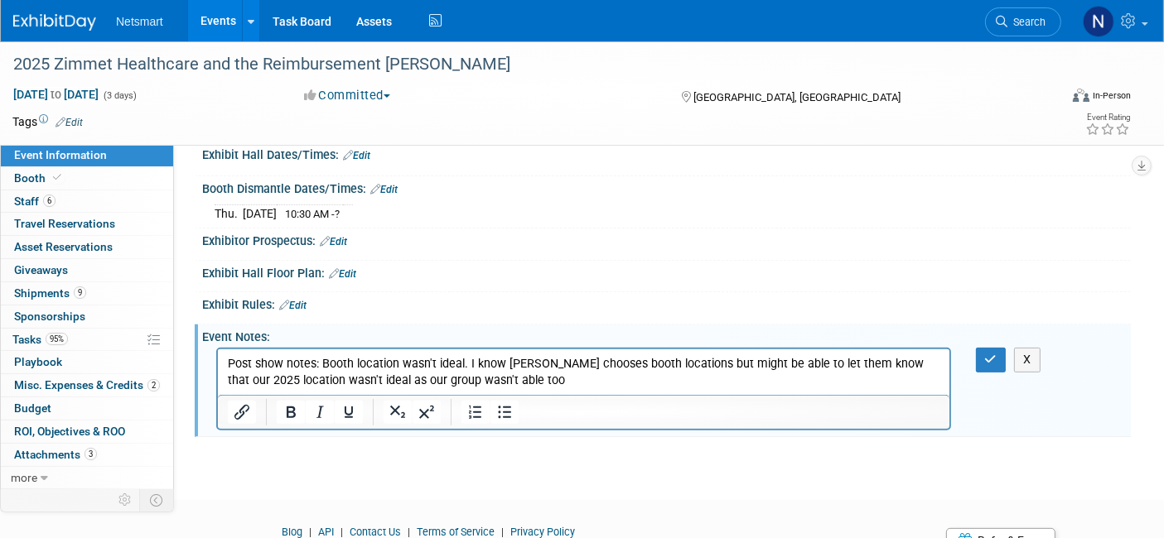
click at [893, 375] on p "Post show notes: Booth location wasn't ideal. I know [PERSON_NAME] chooses boot…" at bounding box center [583, 372] width 712 height 33
click at [497, 375] on p "Post show notes: Booth location wasn't ideal. I know Zimmet chooses booth locat…" at bounding box center [583, 372] width 712 height 33
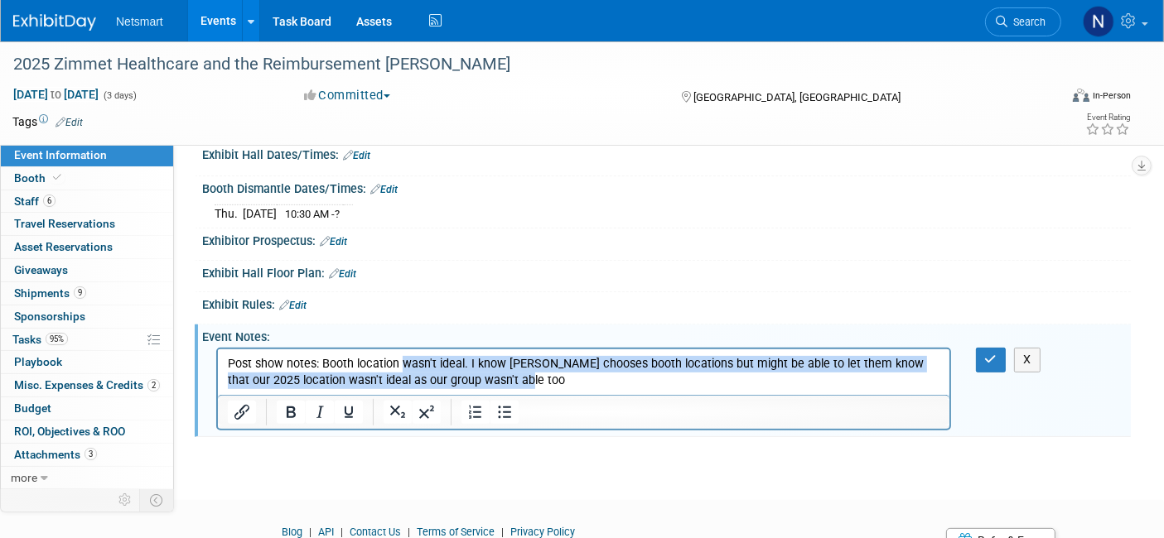
drag, startPoint x: 506, startPoint y: 378, endPoint x: 403, endPoint y: 363, distance: 104.6
click at [403, 363] on p "Post show notes: Booth location wasn't ideal. I know Zimmet chooses booth locat…" at bounding box center [583, 372] width 712 height 33
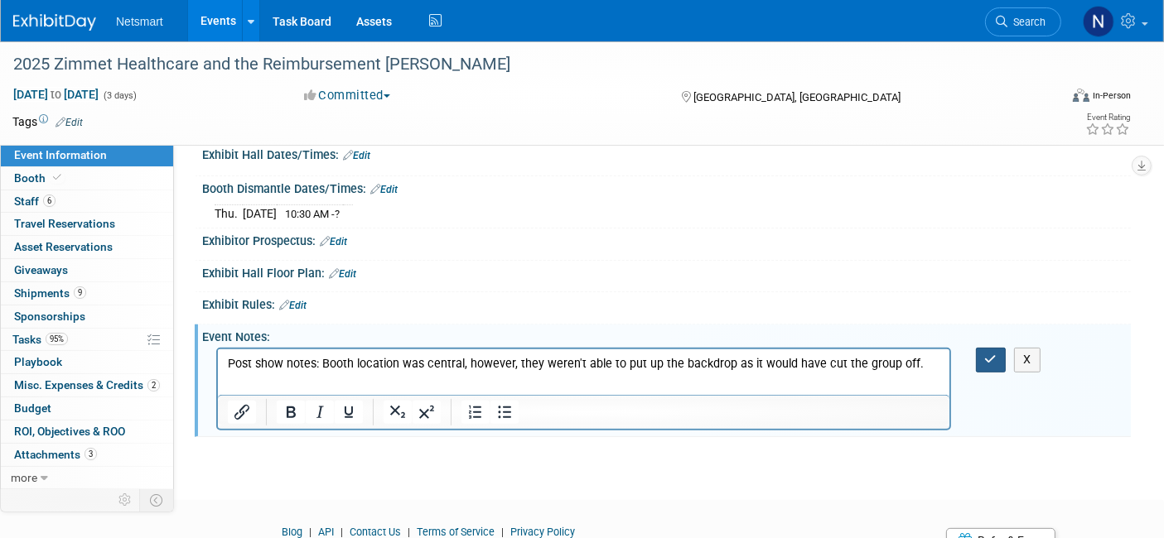
click at [987, 354] on icon "button" at bounding box center [991, 360] width 12 height 12
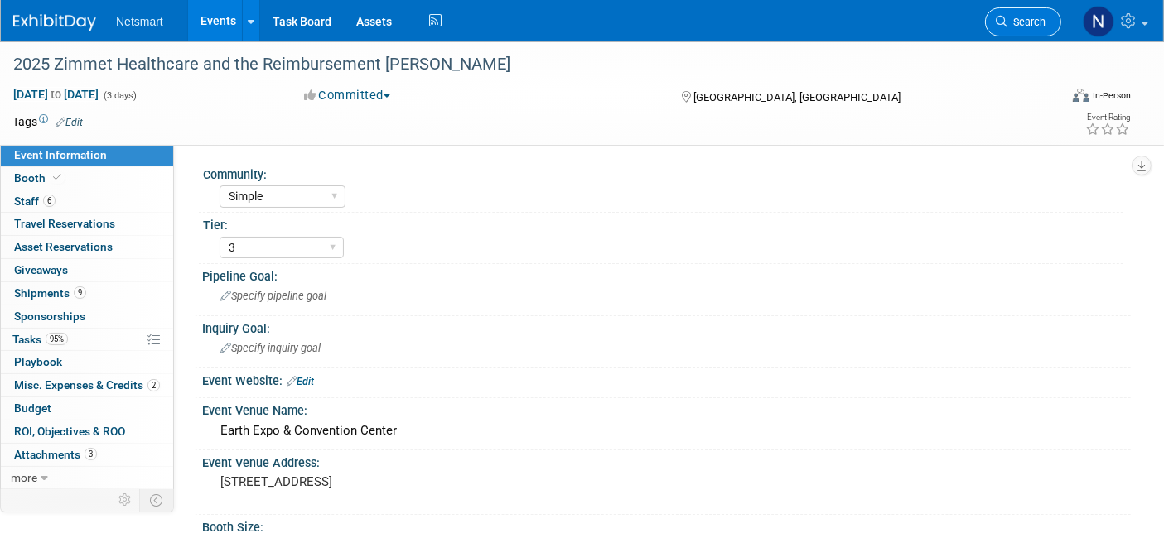
click at [1008, 22] on span "Search" at bounding box center [1026, 22] width 38 height 12
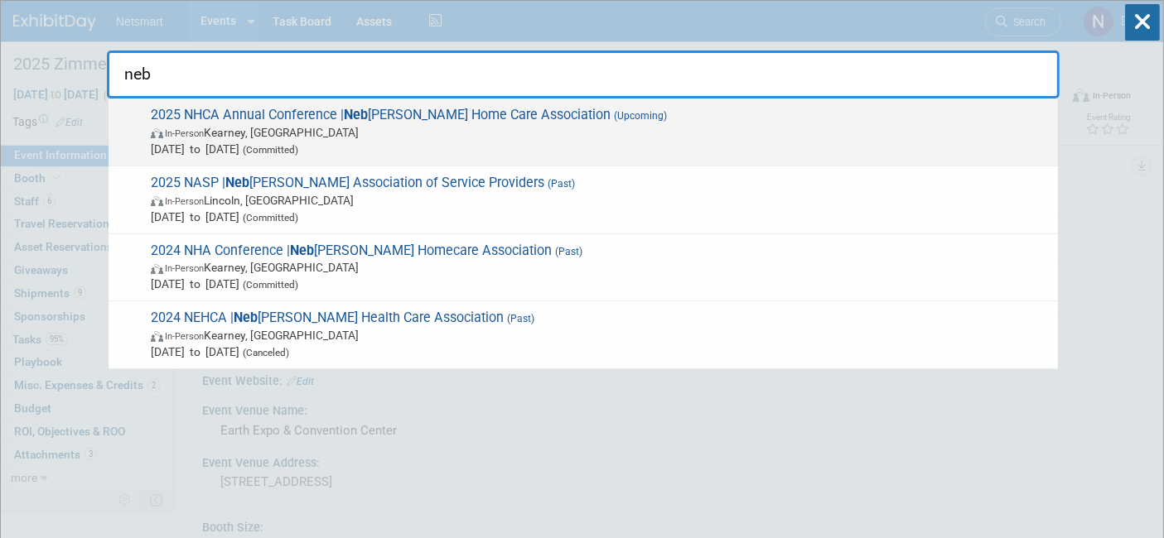
type input "neb"
click at [374, 144] on span "Oct 14, 2025 to Oct 15, 2025 (Committed)" at bounding box center [600, 149] width 899 height 17
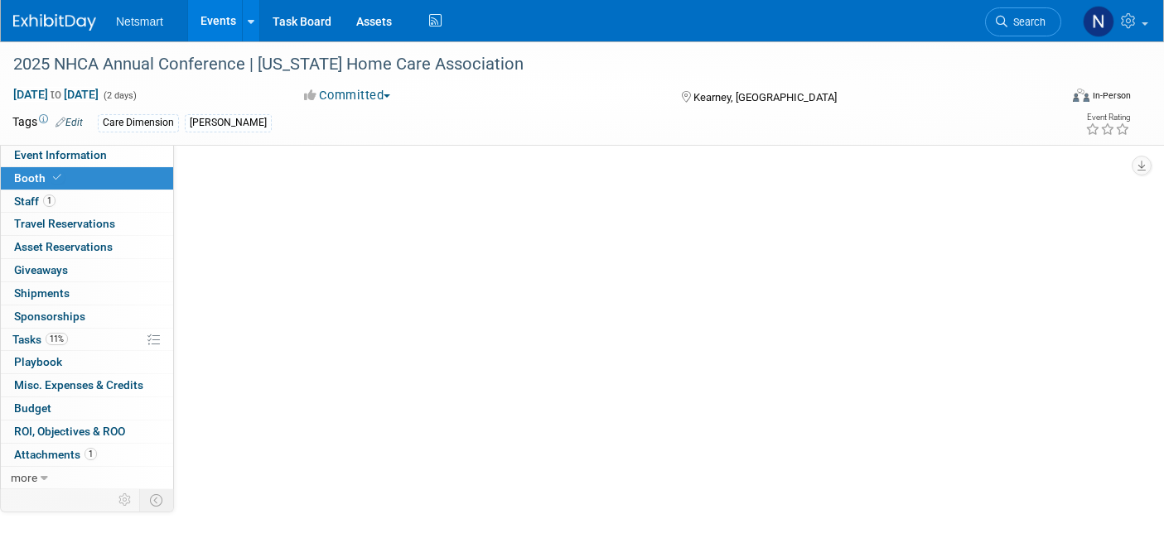
select select "CareDimensions"
select select "3"
select select "No"
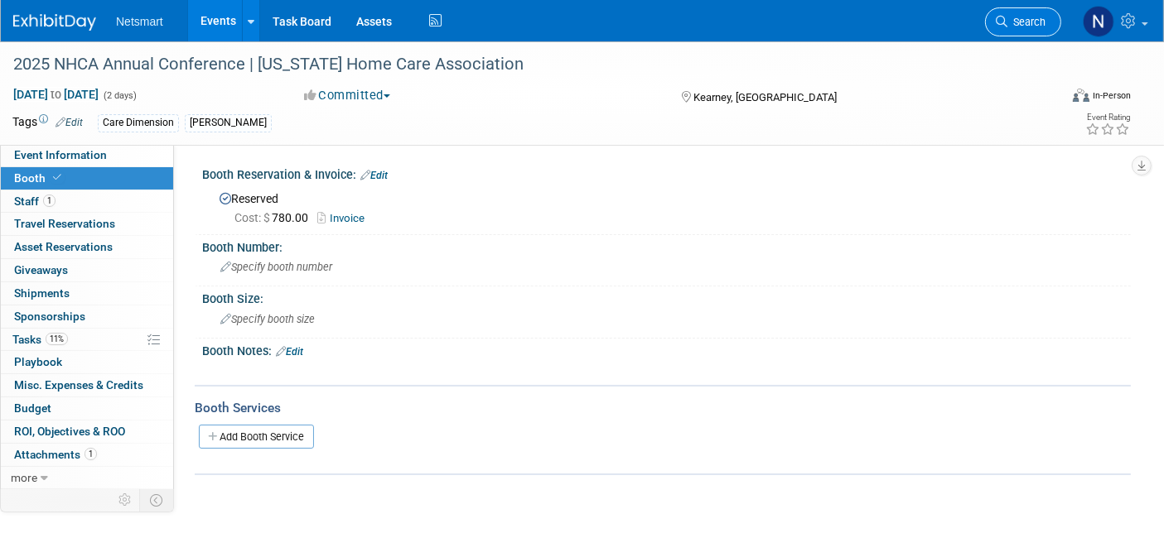
click at [1020, 17] on span "Search" at bounding box center [1026, 22] width 38 height 12
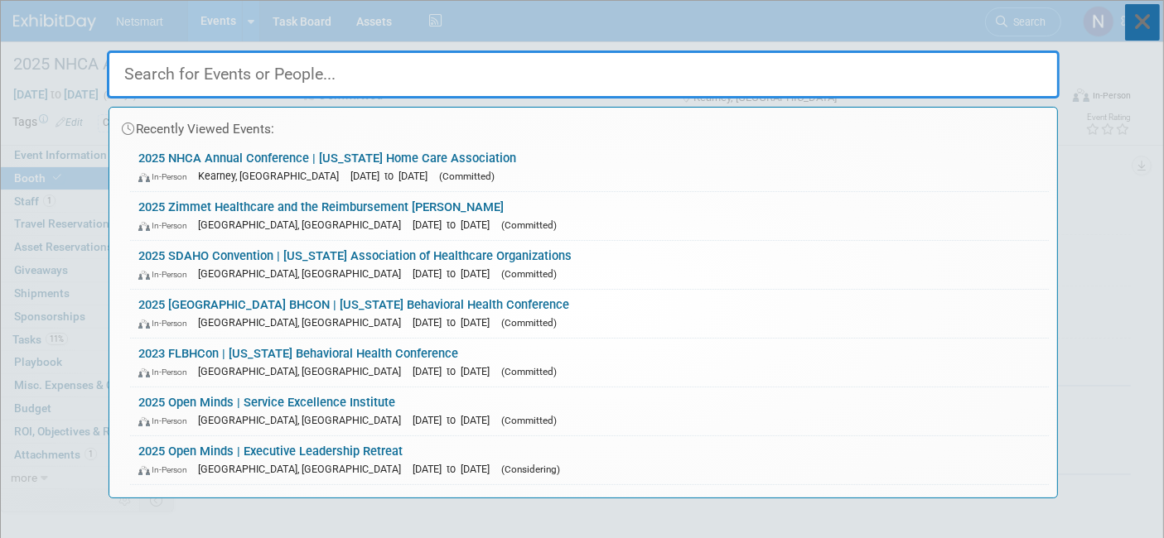
click at [1150, 17] on icon at bounding box center [1142, 22] width 35 height 36
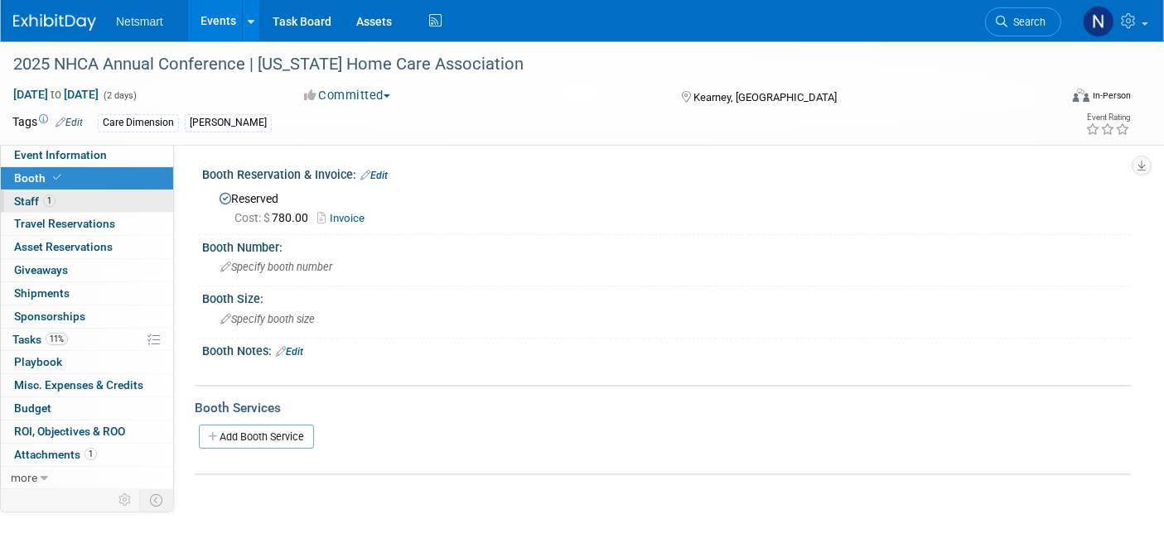
click at [66, 207] on link "1 Staff 1" at bounding box center [87, 202] width 172 height 22
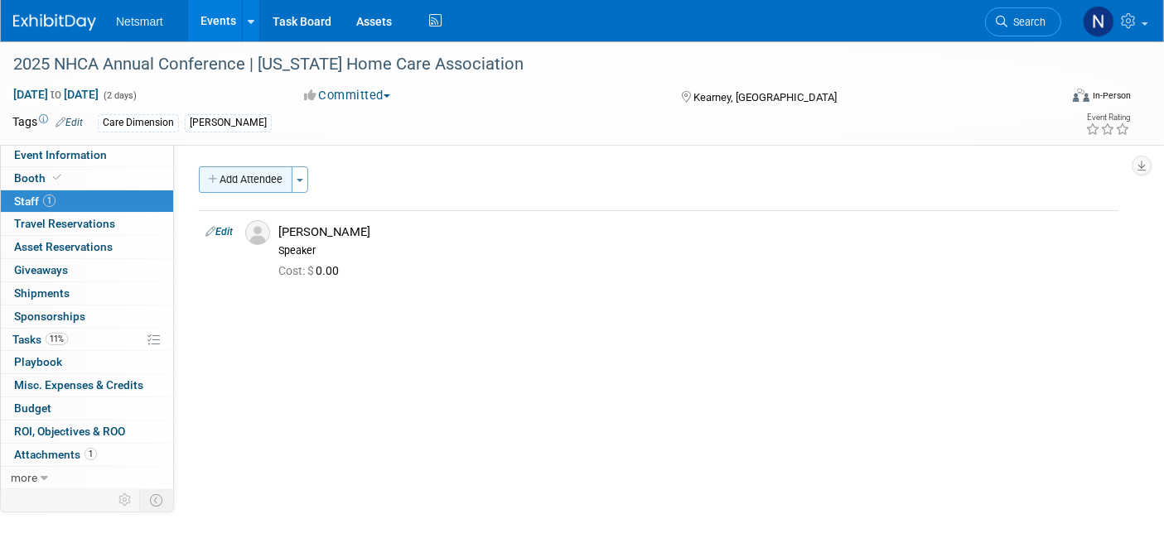
click at [262, 181] on button "Add Attendee" at bounding box center [246, 180] width 94 height 27
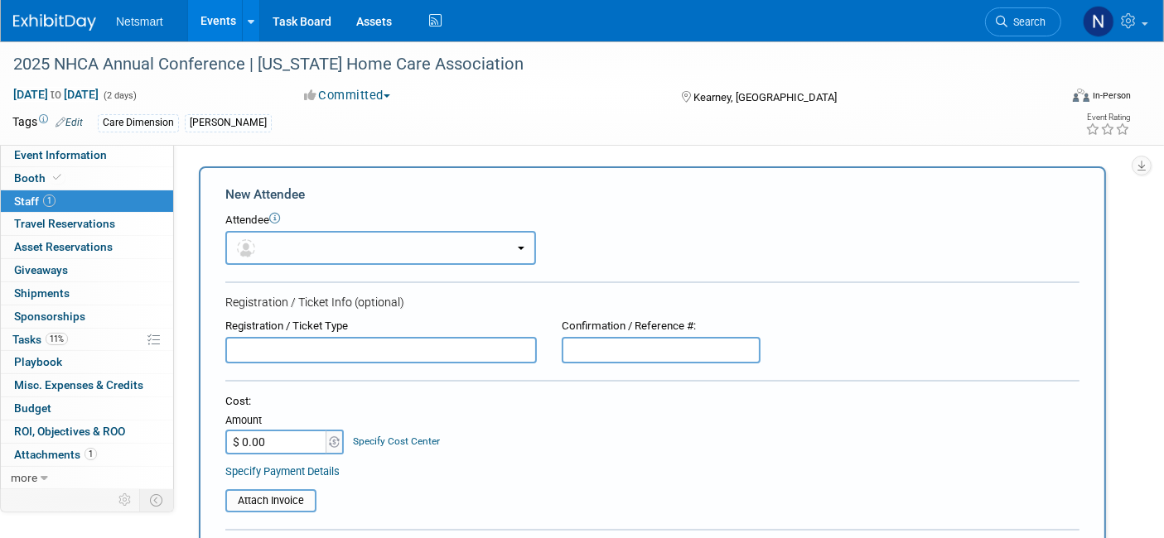
click at [292, 242] on button "button" at bounding box center [380, 248] width 311 height 34
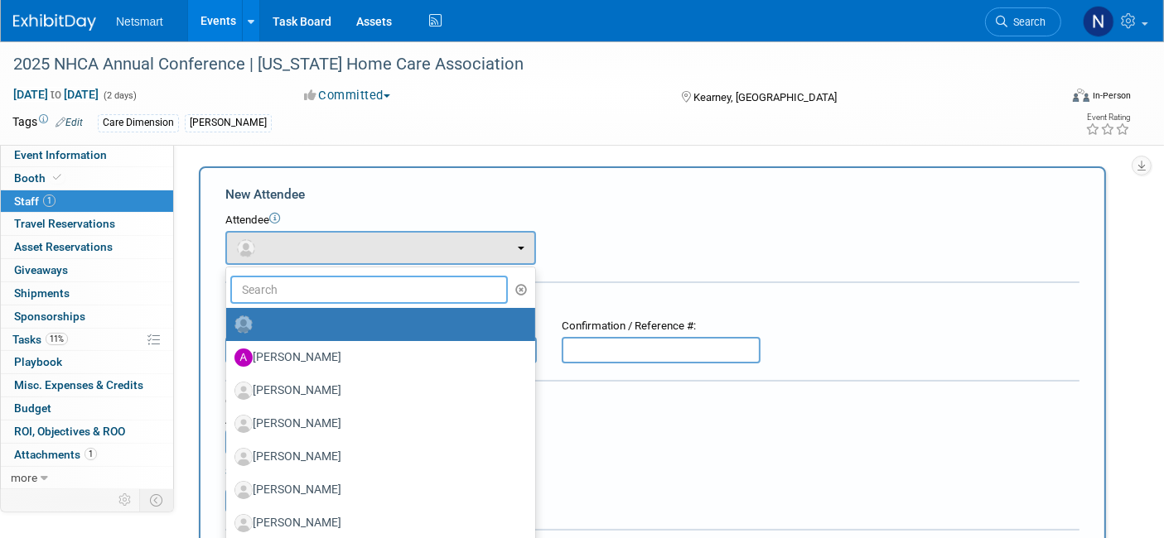
click at [284, 283] on input "text" at bounding box center [369, 290] width 278 height 28
type input "ja"
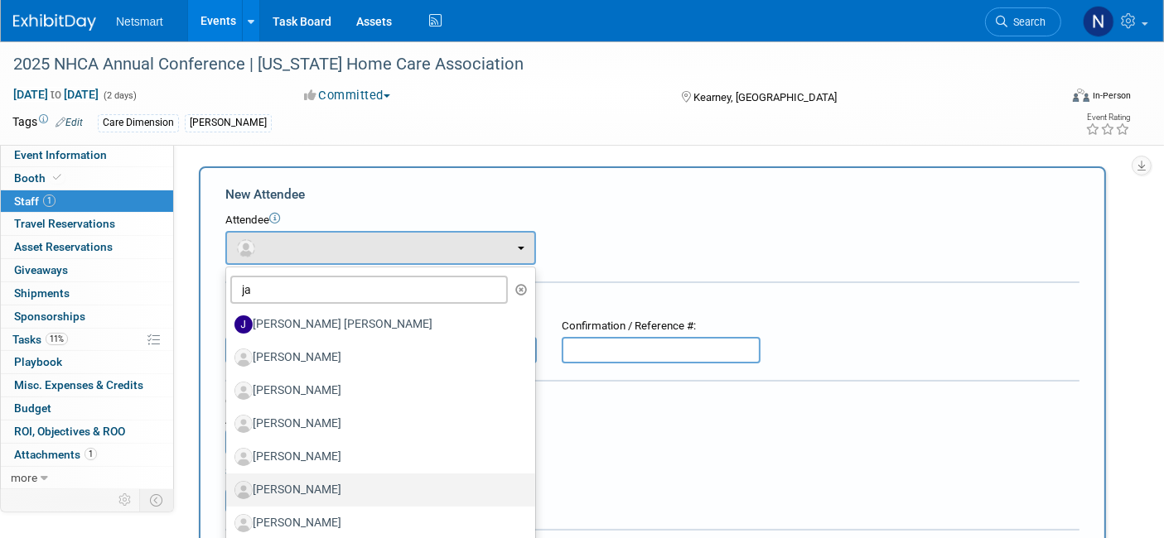
click at [321, 494] on label "[PERSON_NAME]" at bounding box center [376, 490] width 284 height 27
click at [229, 494] on input "[PERSON_NAME]" at bounding box center [223, 488] width 11 height 11
select select "e85451fe-45b0-40da-8de9-753b152c68f1"
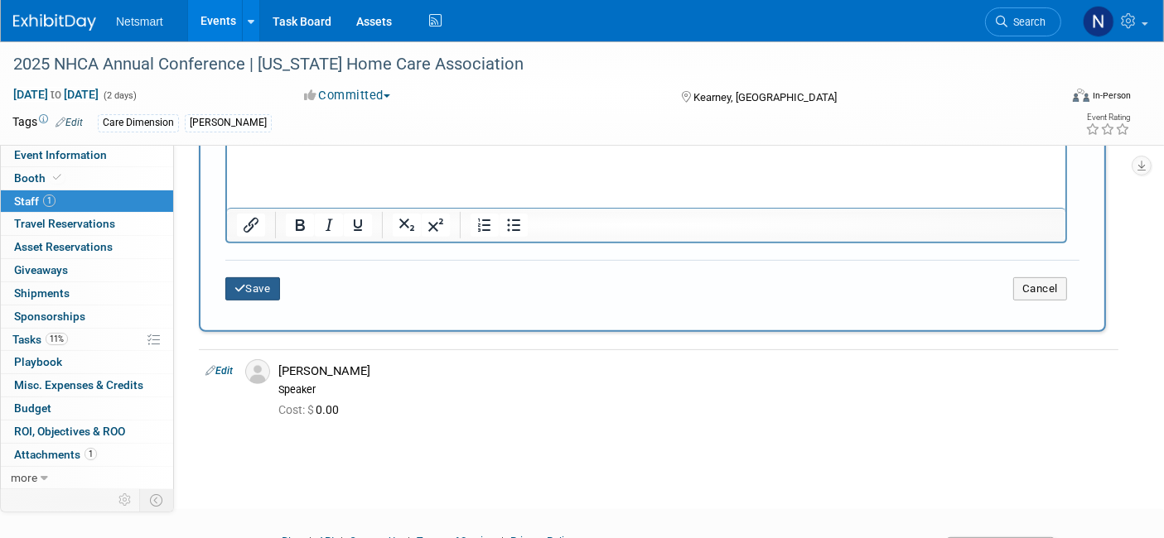
click at [264, 288] on button "Save" at bounding box center [252, 289] width 55 height 23
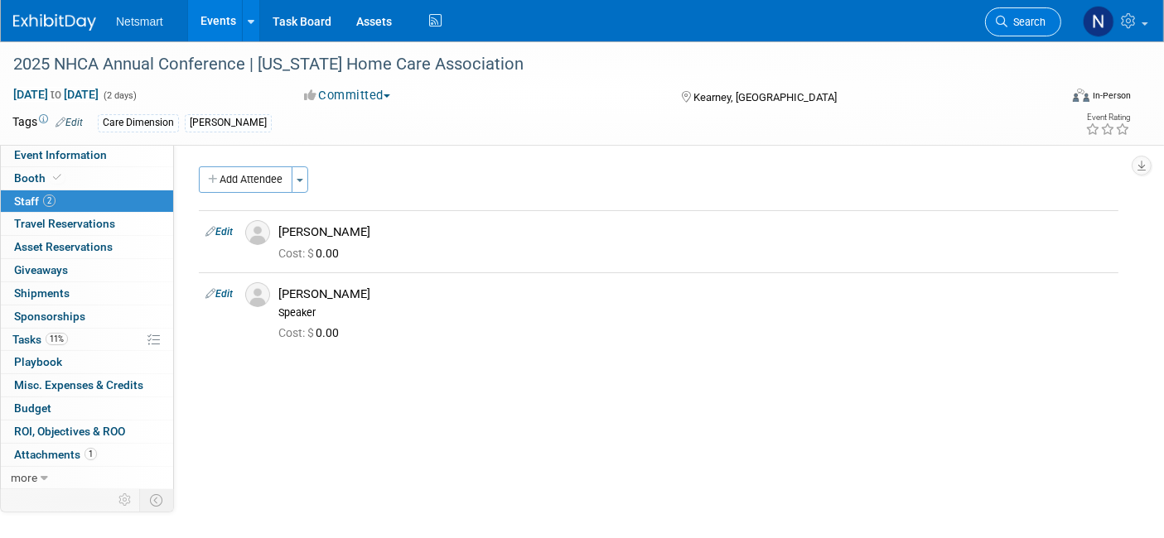
click at [1019, 22] on span "Search" at bounding box center [1026, 22] width 38 height 12
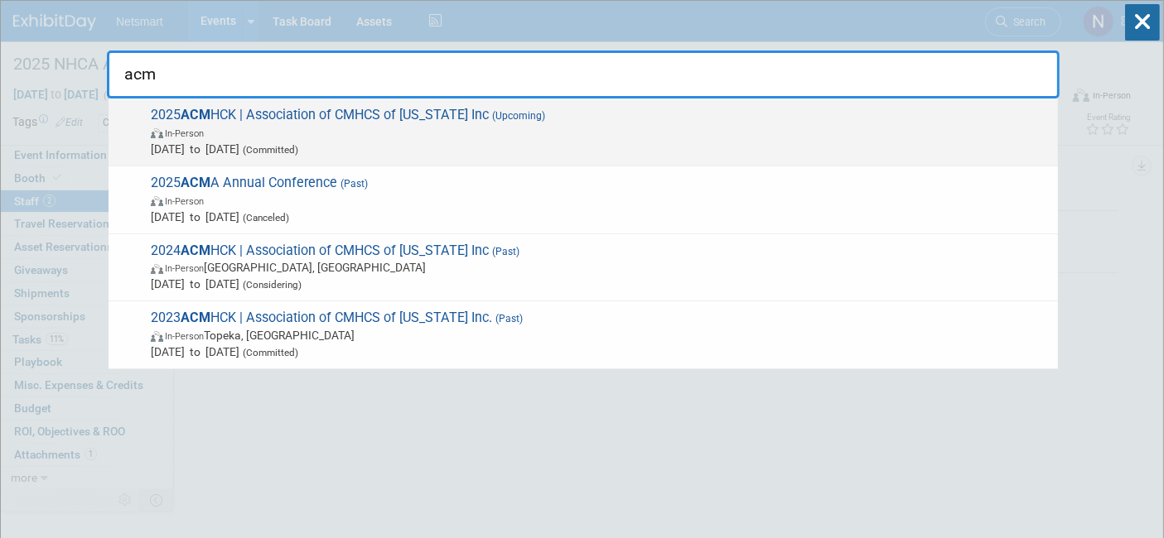
type input "acm"
click at [326, 119] on span "2025 ACM HCK | Association of CMHCS of Kansas Inc (Upcoming) In-Person Sep 23, …" at bounding box center [598, 132] width 904 height 51
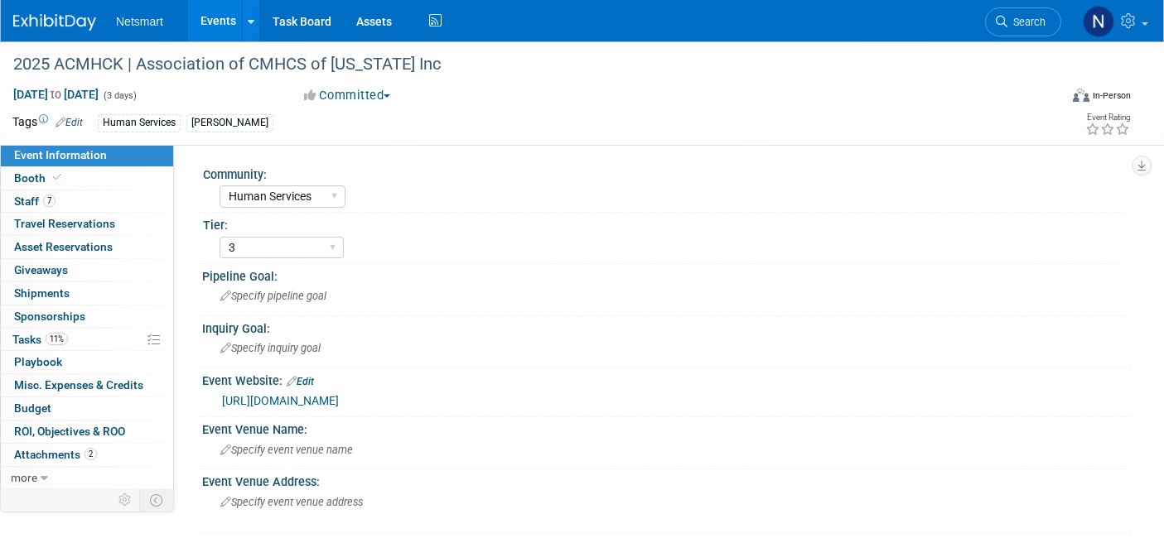
select select "Human Services"
select select "3"
click at [78, 204] on link "7 Staff 7" at bounding box center [87, 202] width 172 height 22
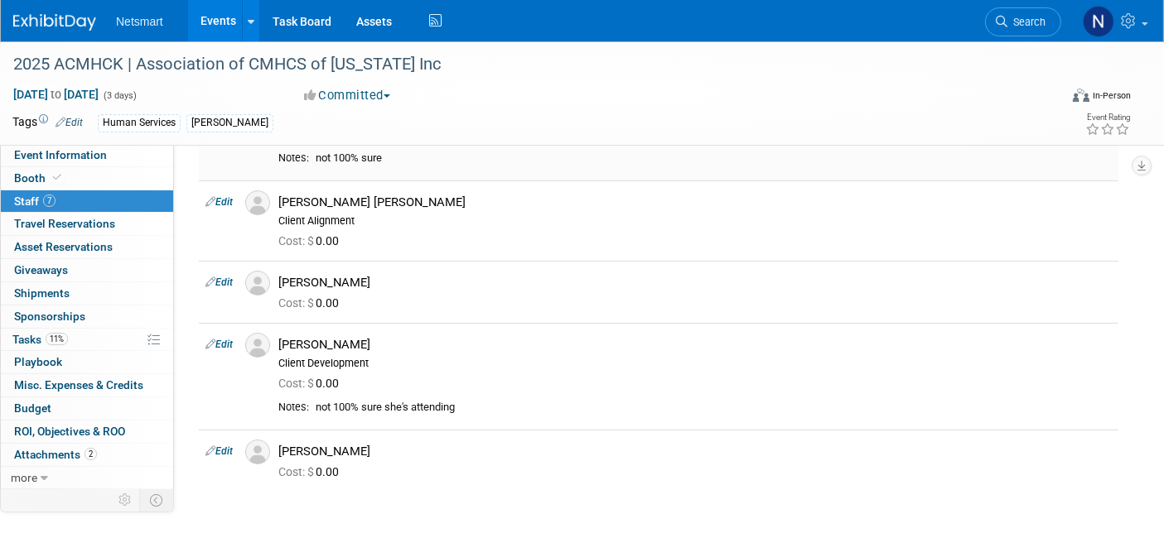
scroll to position [276, 0]
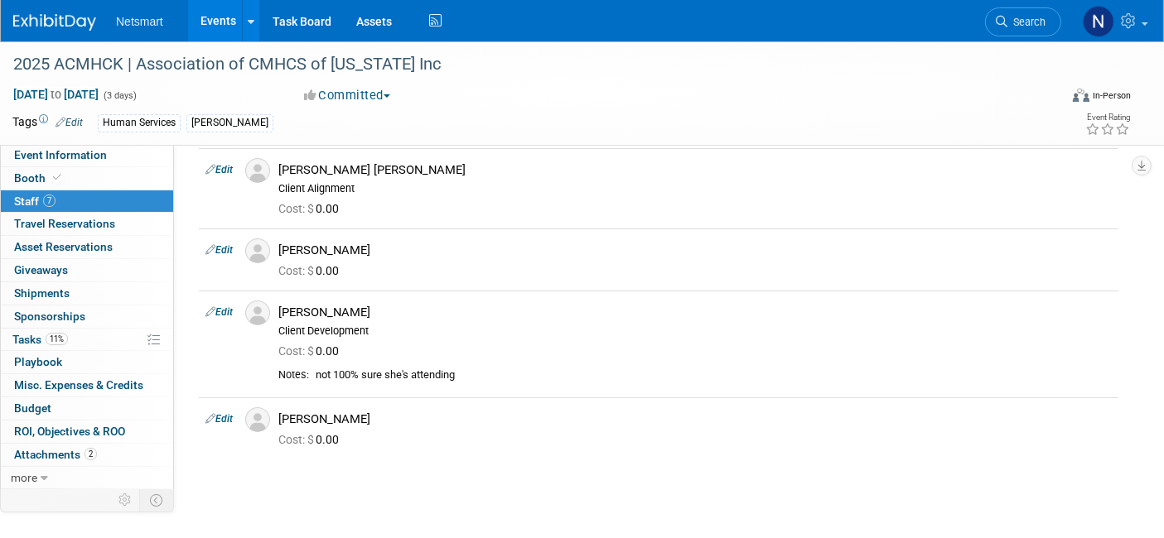
click at [1031, 22] on span "Search" at bounding box center [1026, 22] width 38 height 12
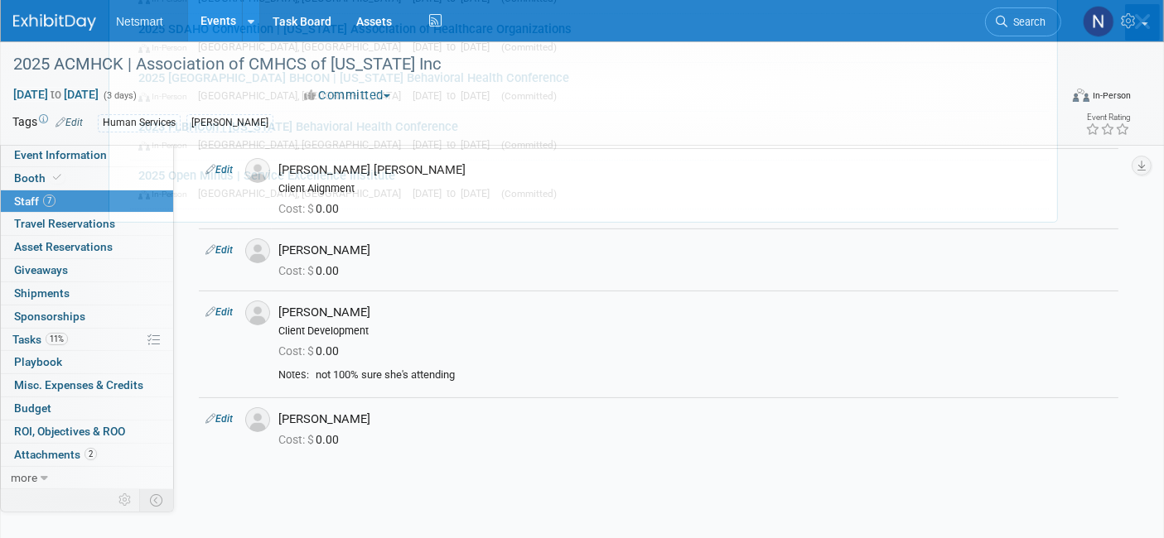
scroll to position [0, 0]
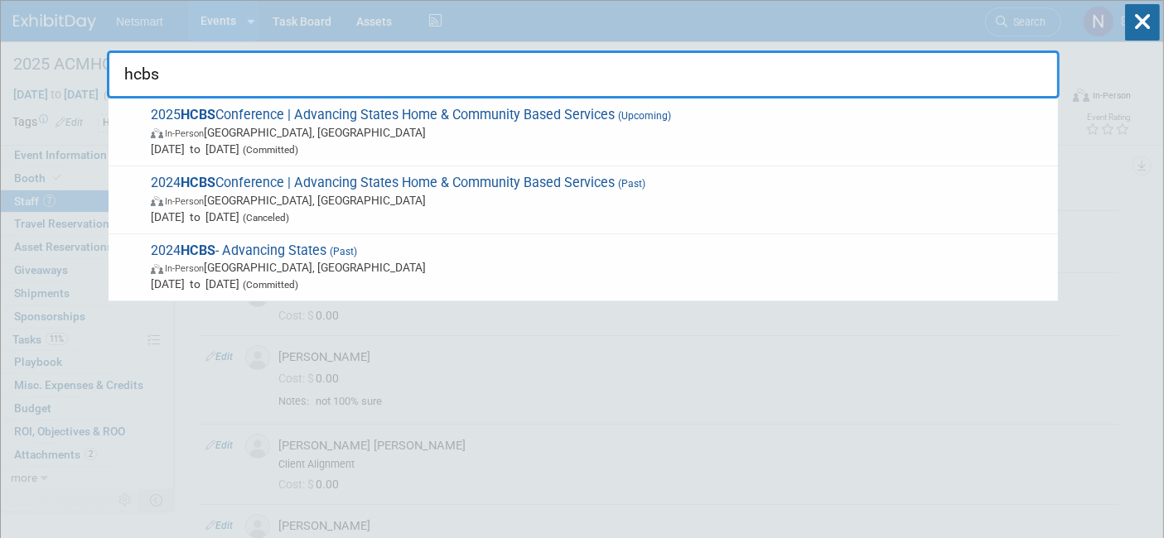
type input "hcbs"
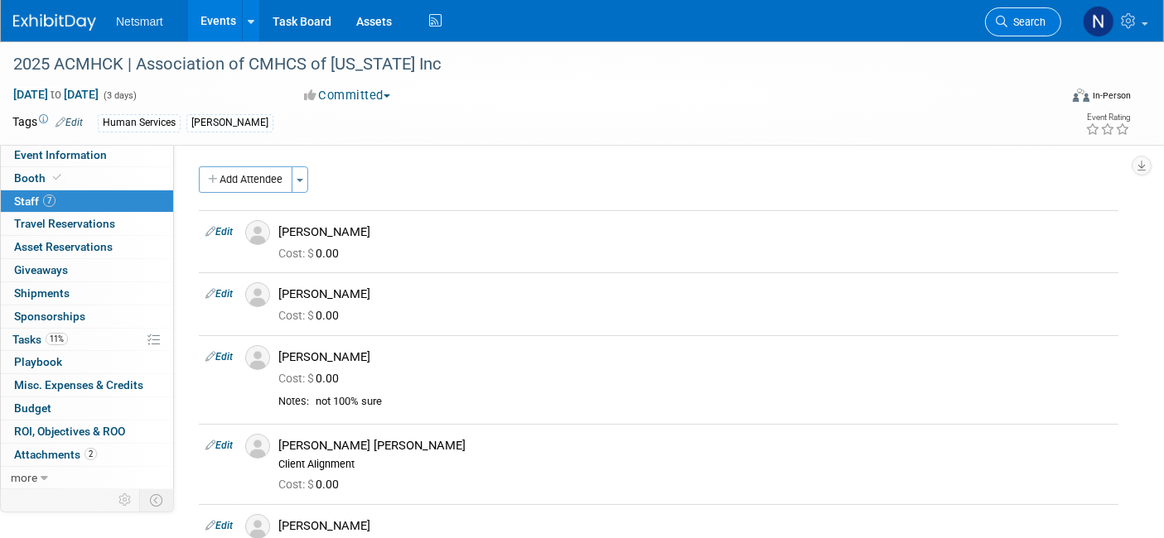
click at [1016, 24] on span "Search" at bounding box center [1026, 22] width 38 height 12
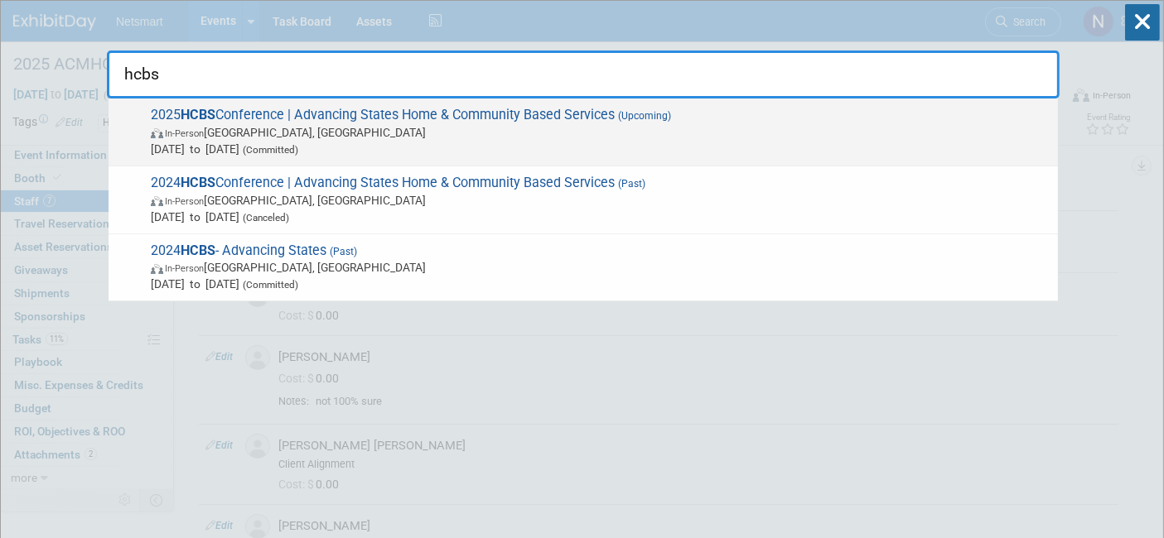
type input "hcbs"
click at [244, 143] on span "[DATE] to [DATE] (Committed)" at bounding box center [600, 149] width 899 height 17
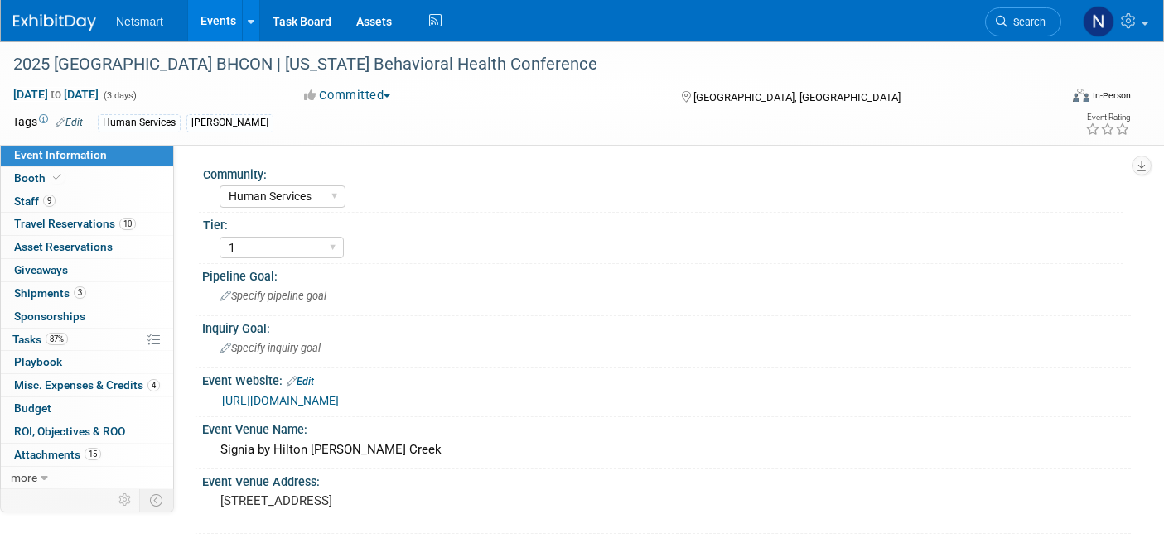
select select "Human Services"
select select "1"
select select "Yes"
click at [85, 201] on link "9 Staff 9" at bounding box center [87, 202] width 172 height 22
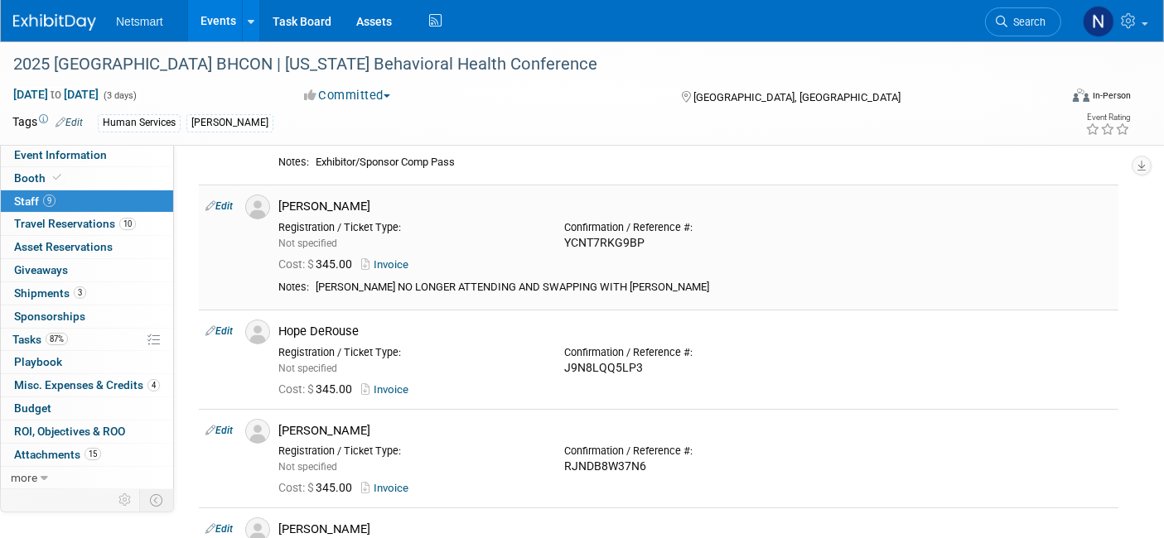
scroll to position [184, 0]
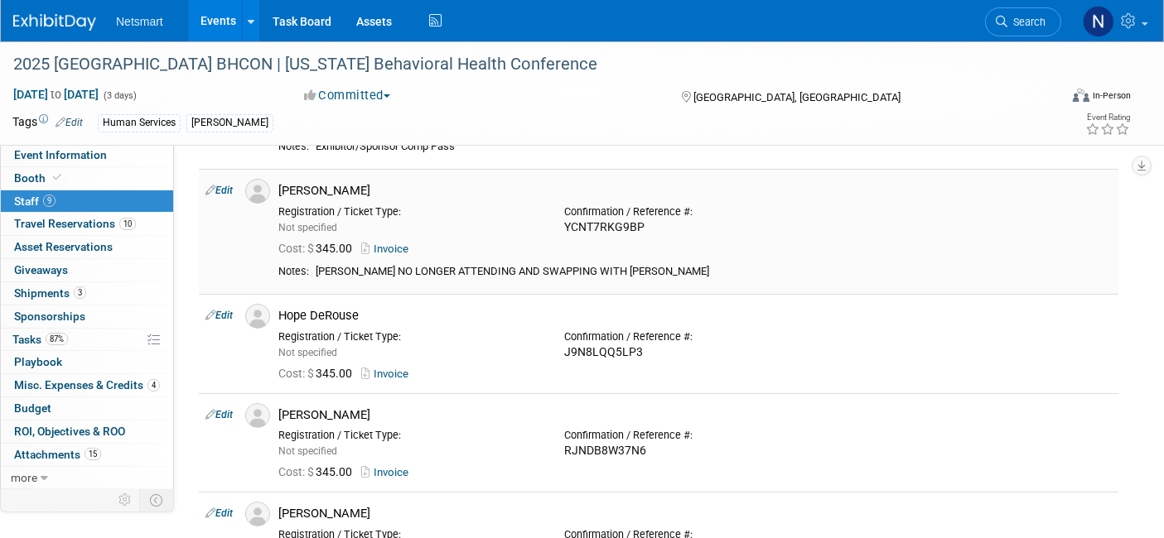
drag, startPoint x: 331, startPoint y: 187, endPoint x: 272, endPoint y: 187, distance: 58.8
click at [272, 187] on div "[PERSON_NAME]" at bounding box center [695, 189] width 858 height 20
copy div "[PERSON_NAME]"
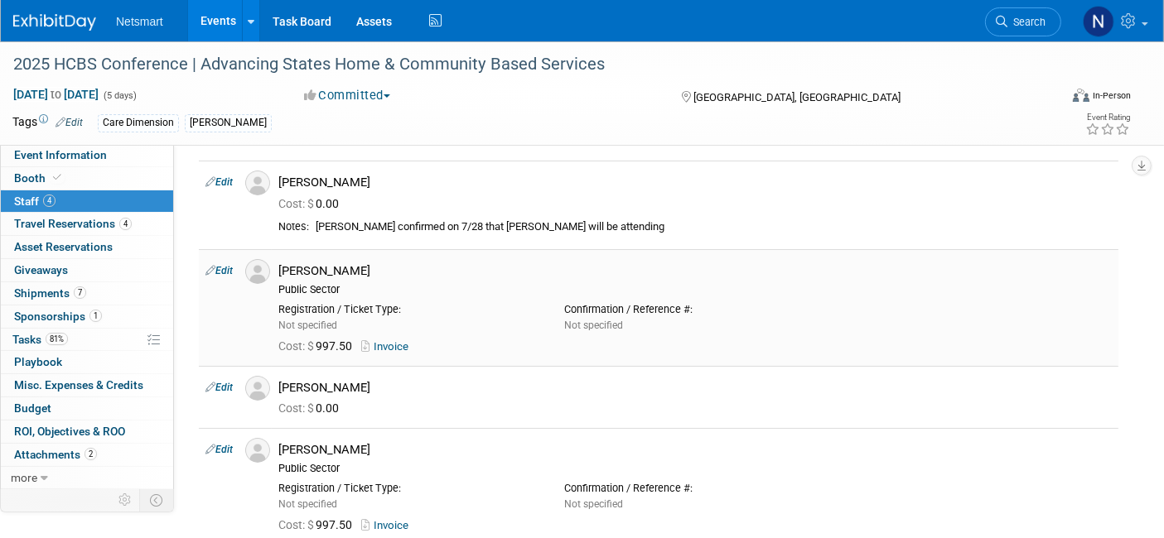
scroll to position [92, 0]
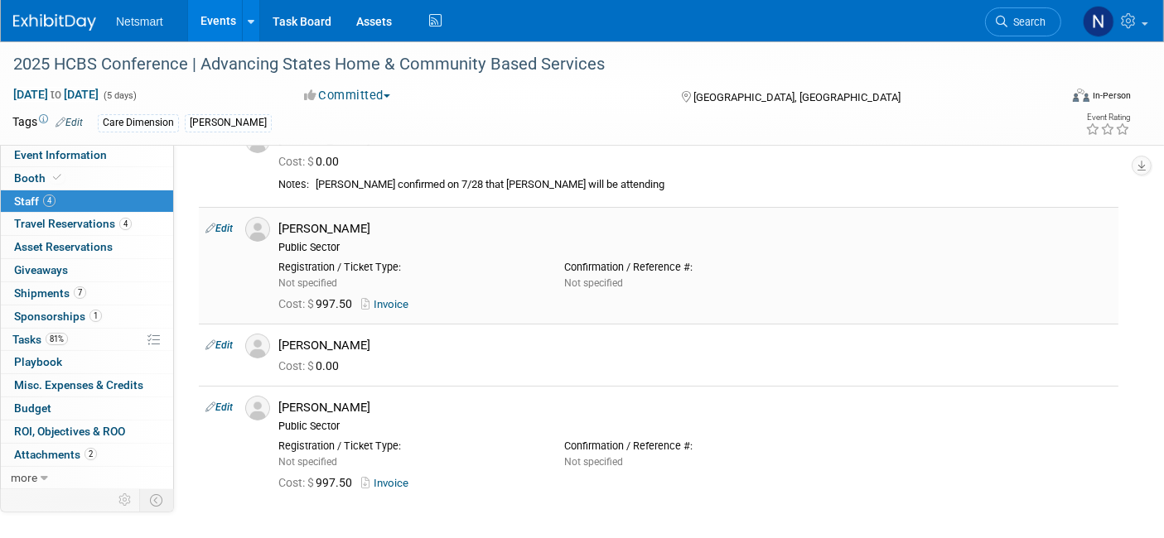
click at [408, 303] on link "Invoice" at bounding box center [388, 304] width 54 height 12
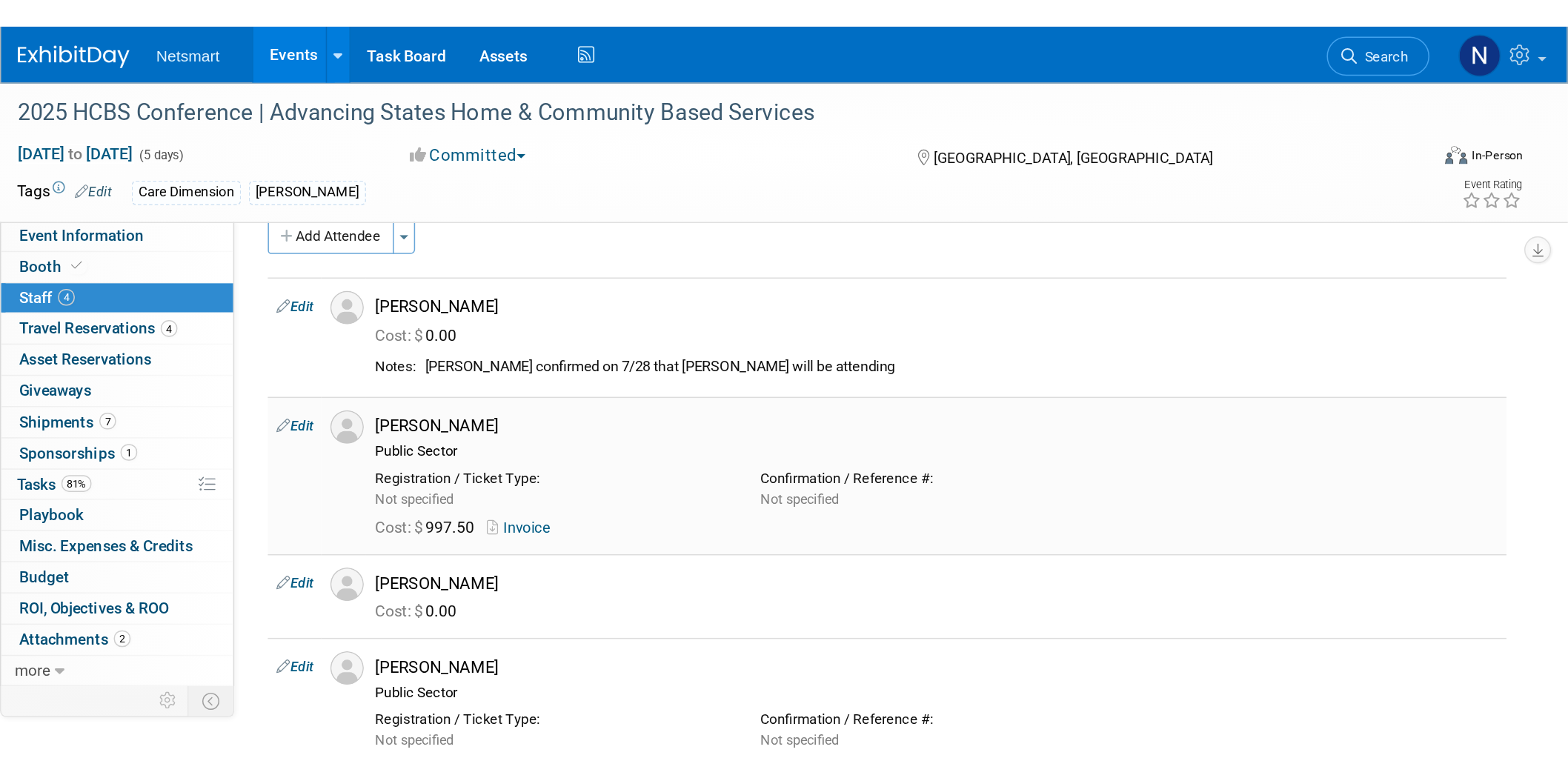
scroll to position [0, 0]
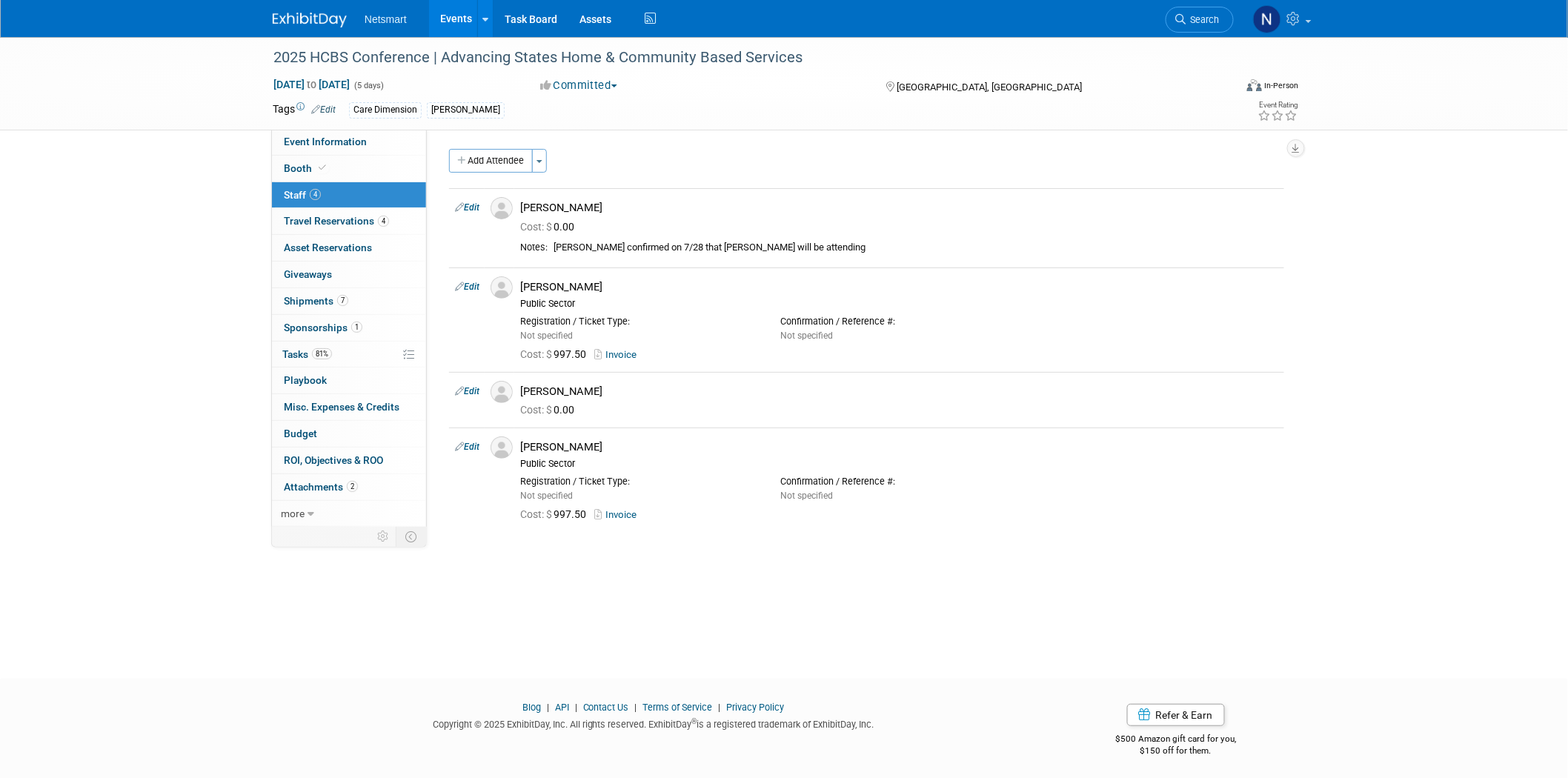
click at [145, 271] on div "2025 HCBS Conference | Advancing States Home & Community Based Services [DATE] …" at bounding box center [784, 344] width 1568 height 615
